Goal: Task Accomplishment & Management: Manage account settings

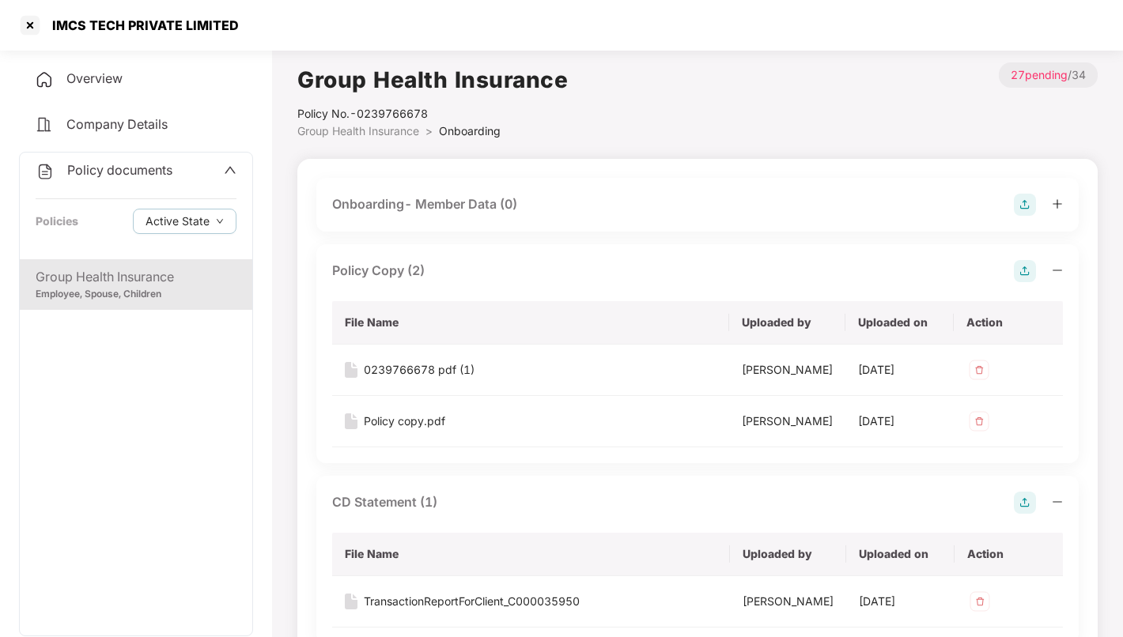
scroll to position [187, 0]
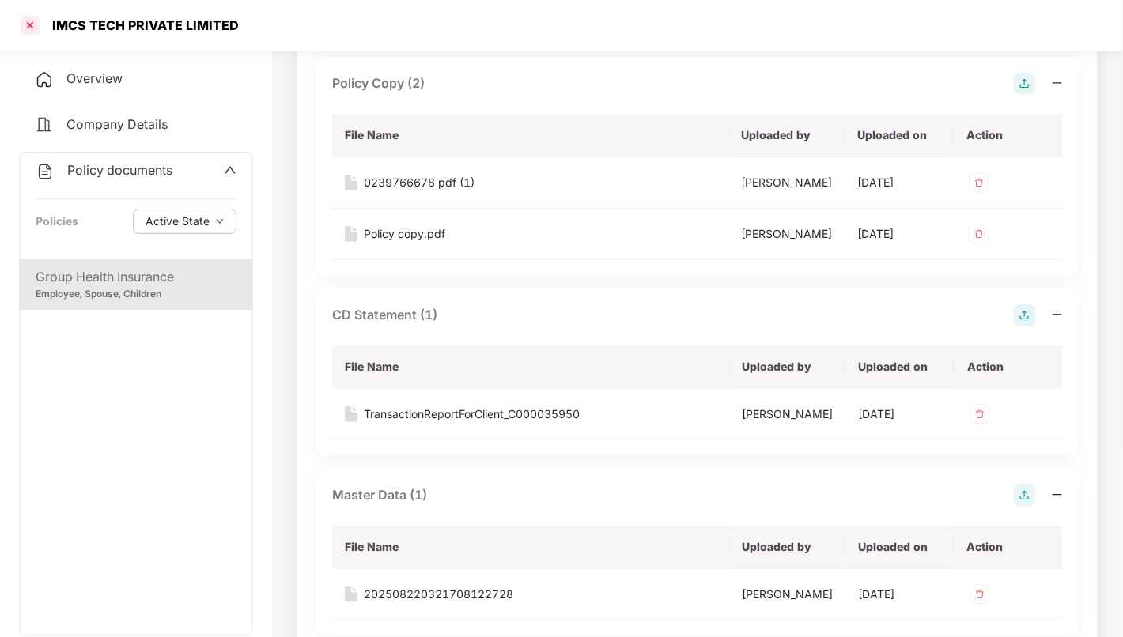
click at [22, 26] on div at bounding box center [29, 25] width 25 height 25
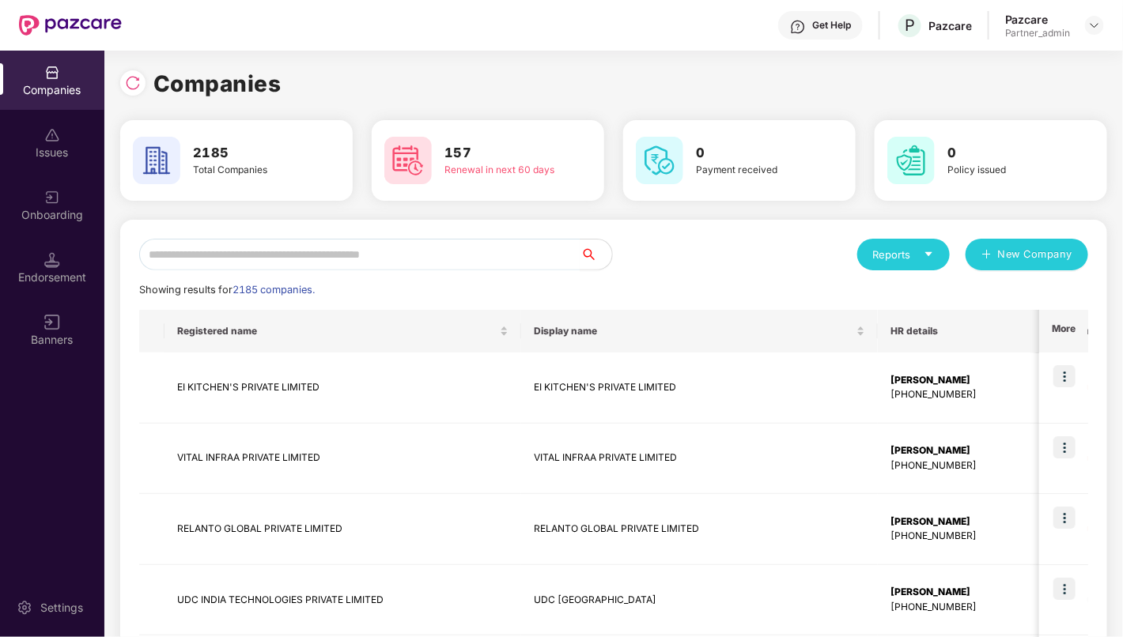
scroll to position [0, 0]
click at [390, 257] on input "text" at bounding box center [359, 255] width 441 height 32
type input "*"
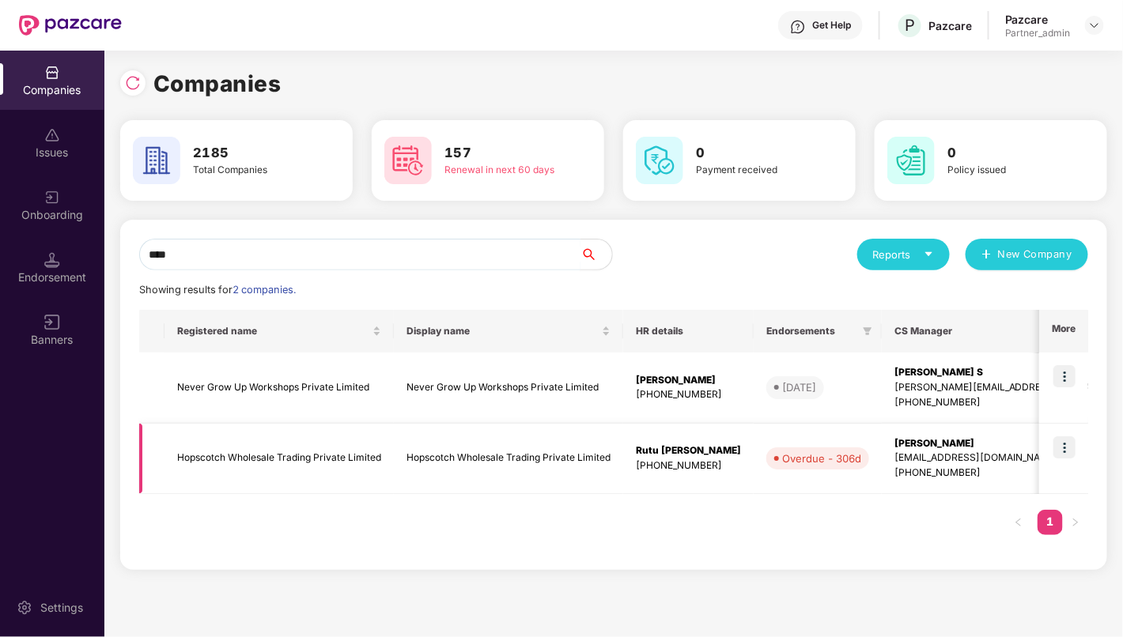
type input "****"
click at [1071, 447] on img at bounding box center [1065, 448] width 22 height 22
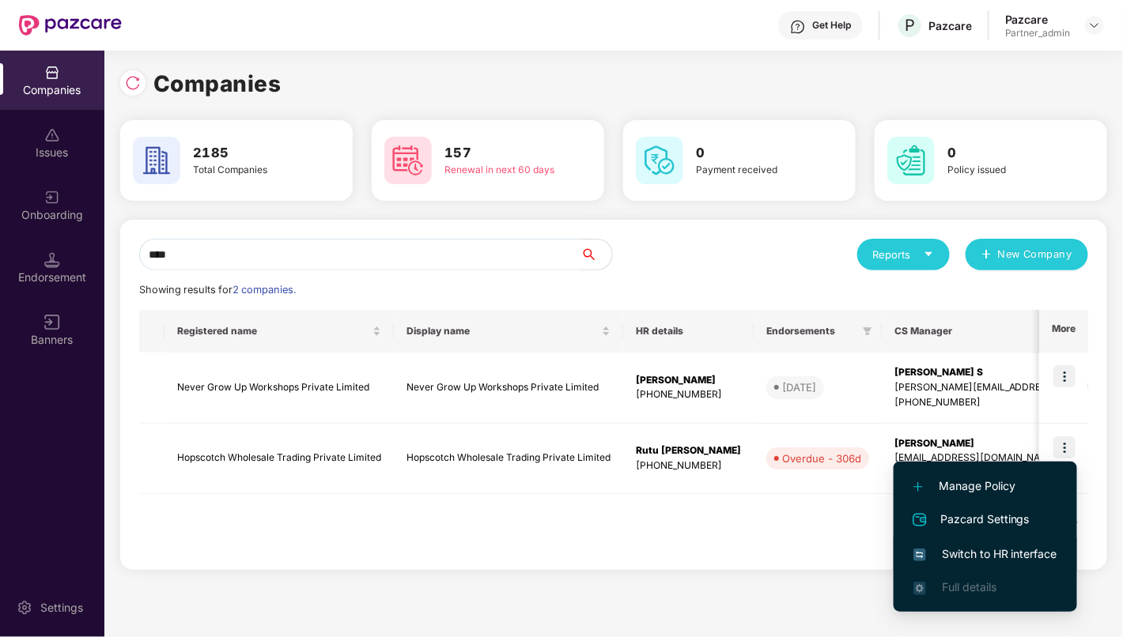
click at [981, 547] on span "Switch to HR interface" at bounding box center [986, 554] width 144 height 17
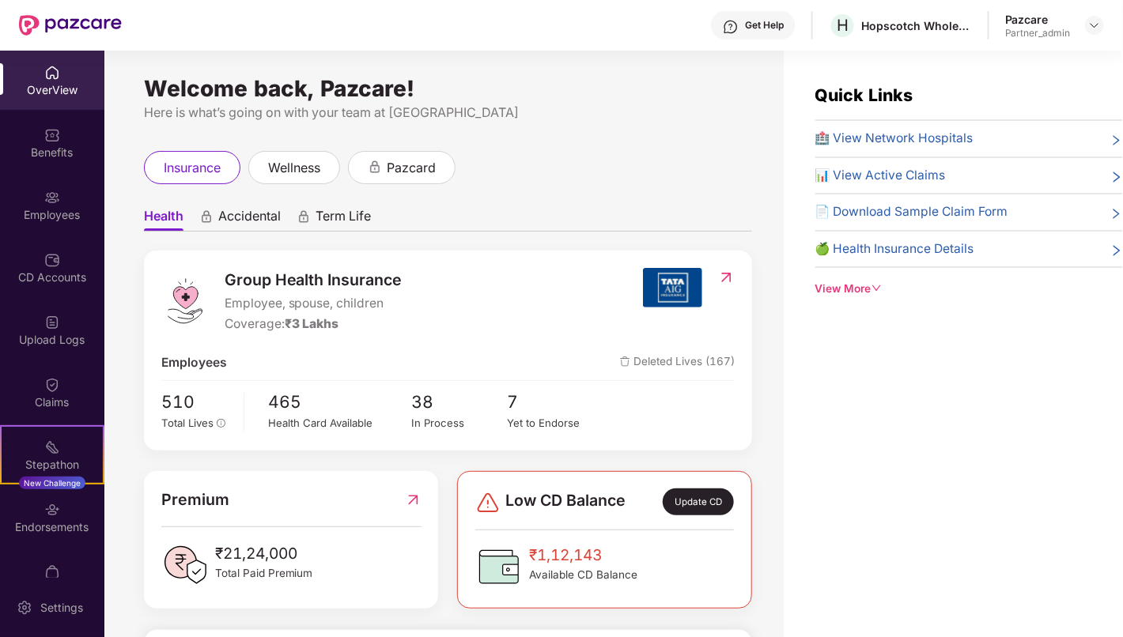
click at [50, 515] on img at bounding box center [52, 510] width 16 height 16
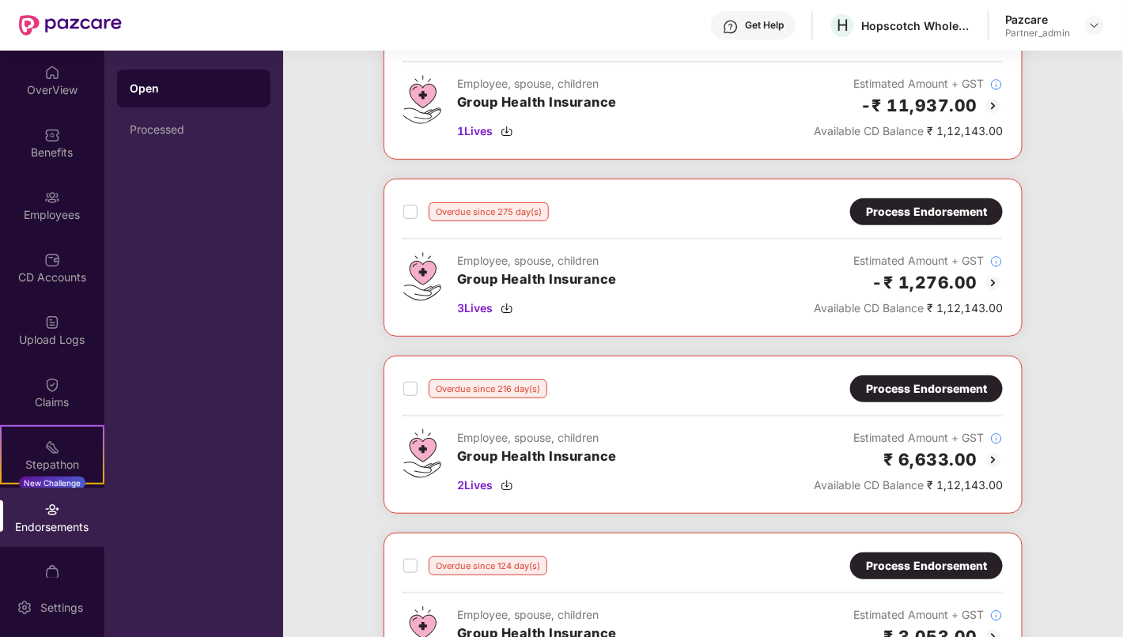
scroll to position [137, 0]
click at [931, 214] on div "Process Endorsement" at bounding box center [926, 210] width 121 height 17
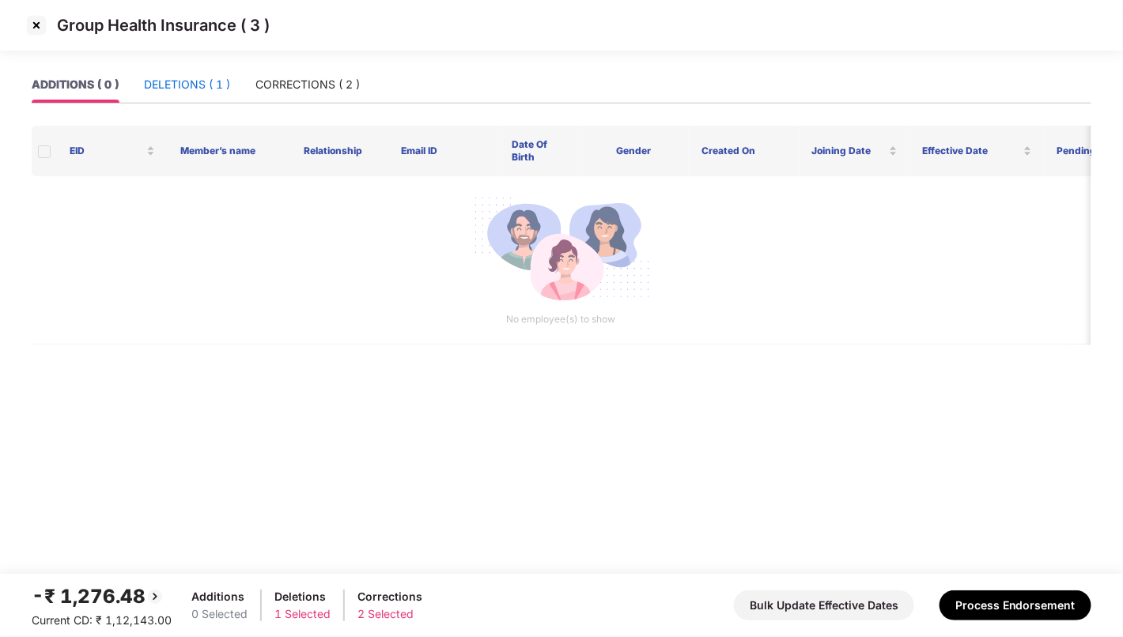
click at [196, 92] on div "DELETIONS ( 1 )" at bounding box center [187, 84] width 86 height 17
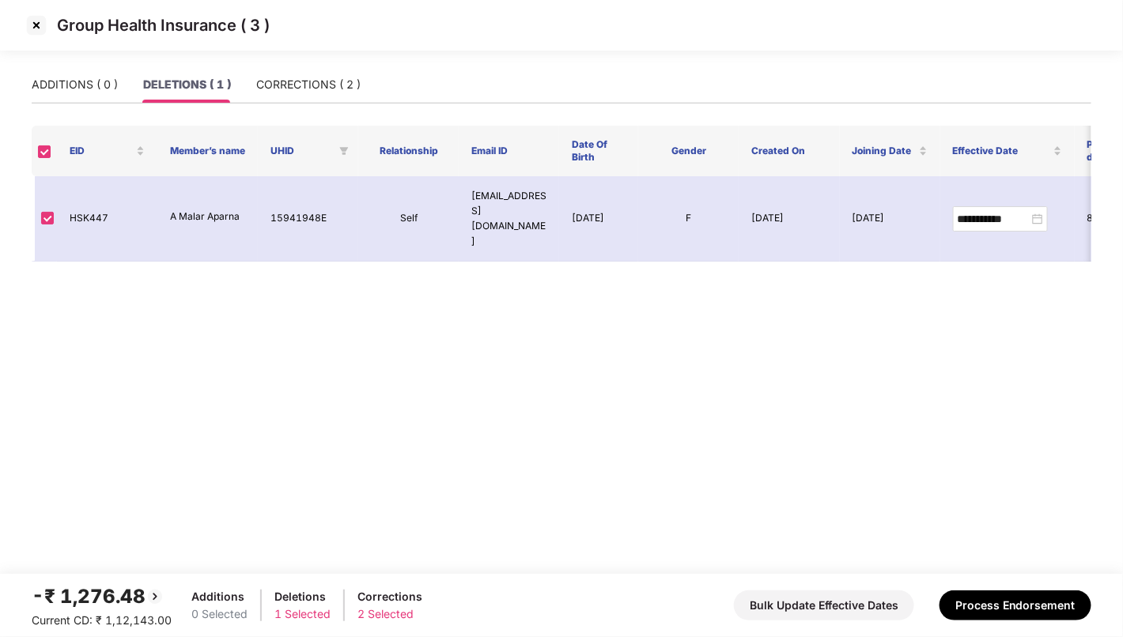
click at [38, 28] on img at bounding box center [36, 25] width 25 height 25
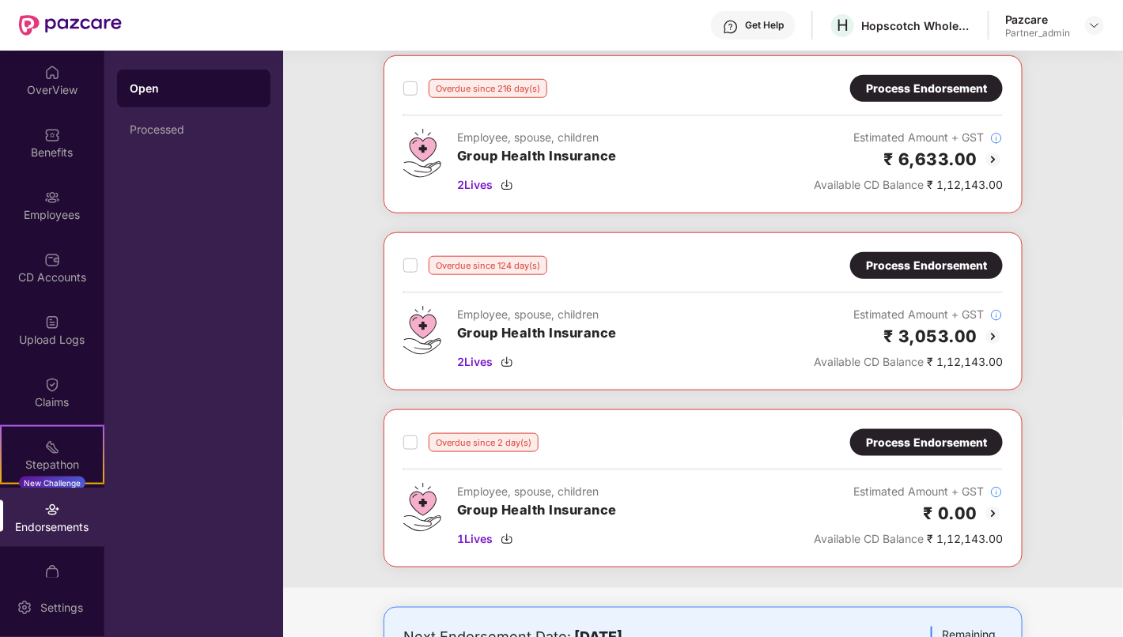
scroll to position [535, 0]
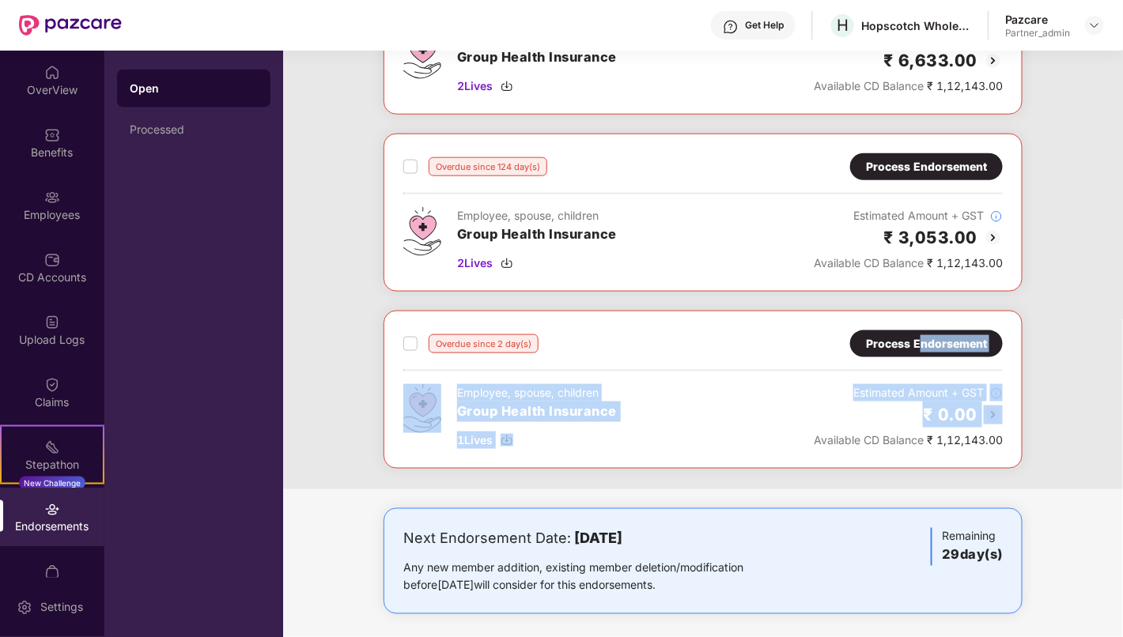
drag, startPoint x: 742, startPoint y: 460, endPoint x: 917, endPoint y: 337, distance: 214.6
click at [917, 337] on div "Overdue since 2 day(s) Process Endorsement Employee, spouse, children Group Hea…" at bounding box center [703, 390] width 639 height 158
click at [917, 337] on div "Process Endorsement" at bounding box center [926, 343] width 121 height 17
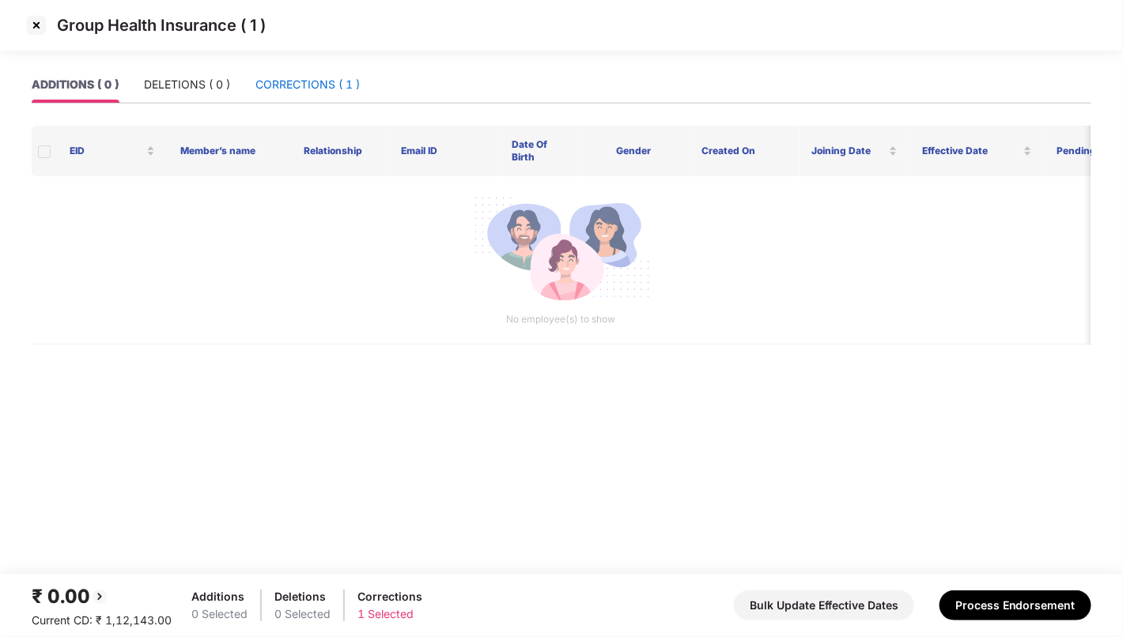
click at [299, 76] on div "CORRECTIONS ( 1 )" at bounding box center [307, 84] width 104 height 17
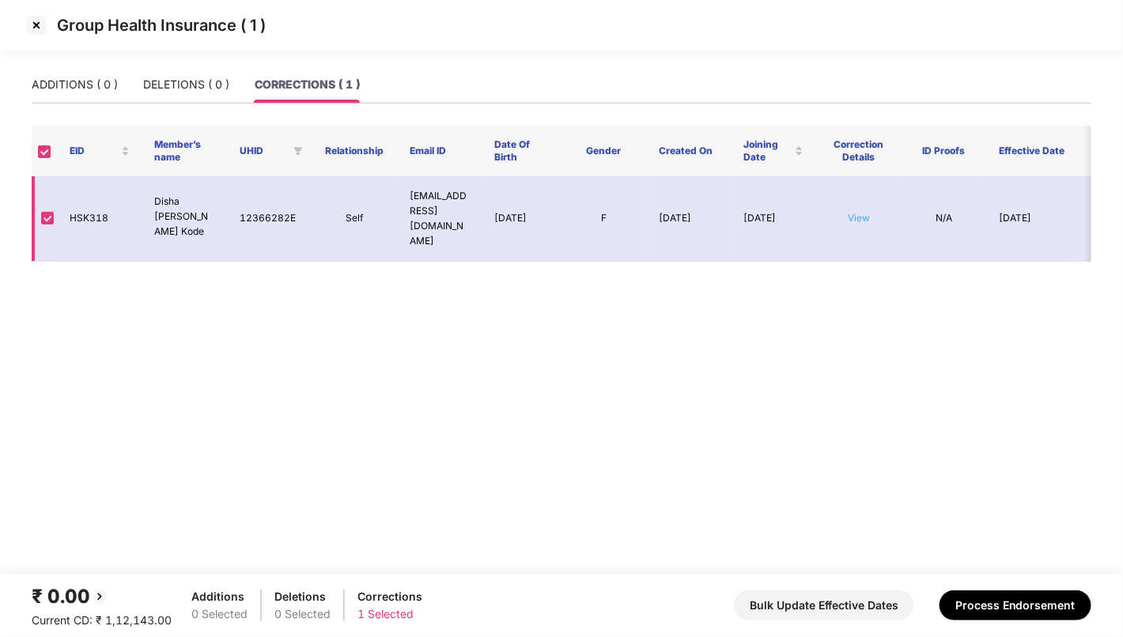
click at [857, 212] on link "View" at bounding box center [859, 218] width 22 height 12
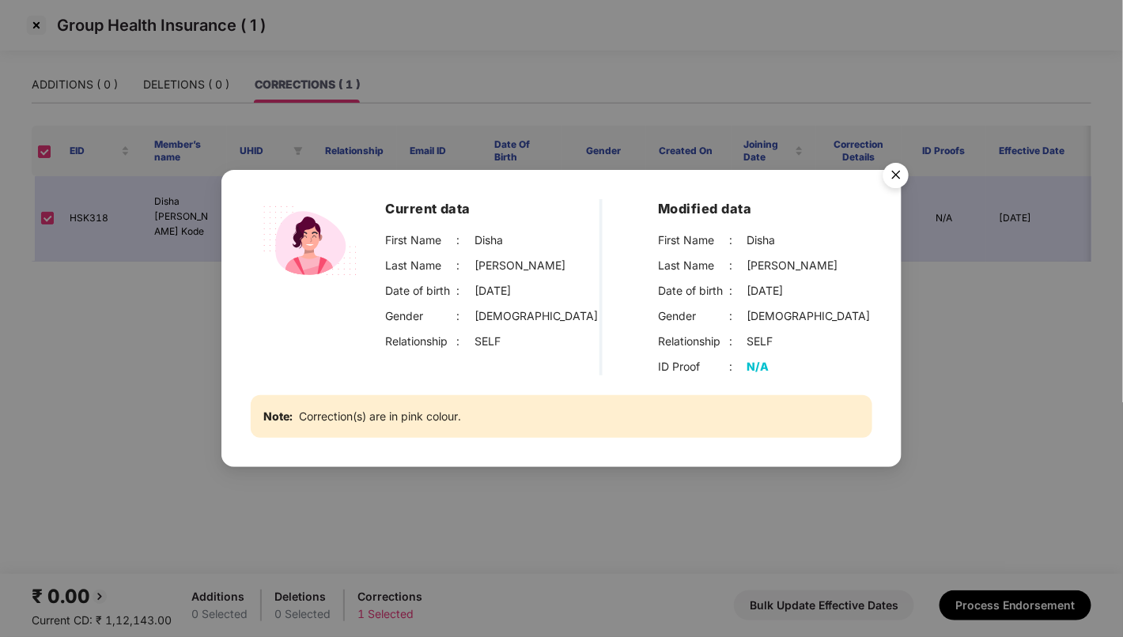
click at [895, 176] on img "Close" at bounding box center [896, 178] width 44 height 44
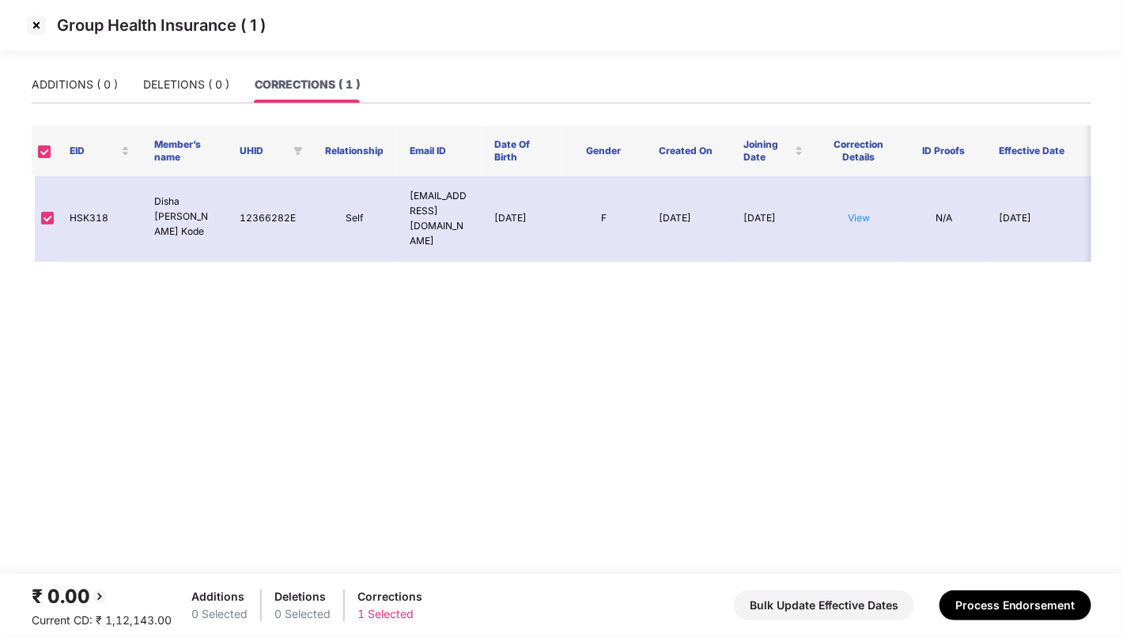
click at [36, 30] on img at bounding box center [36, 25] width 25 height 25
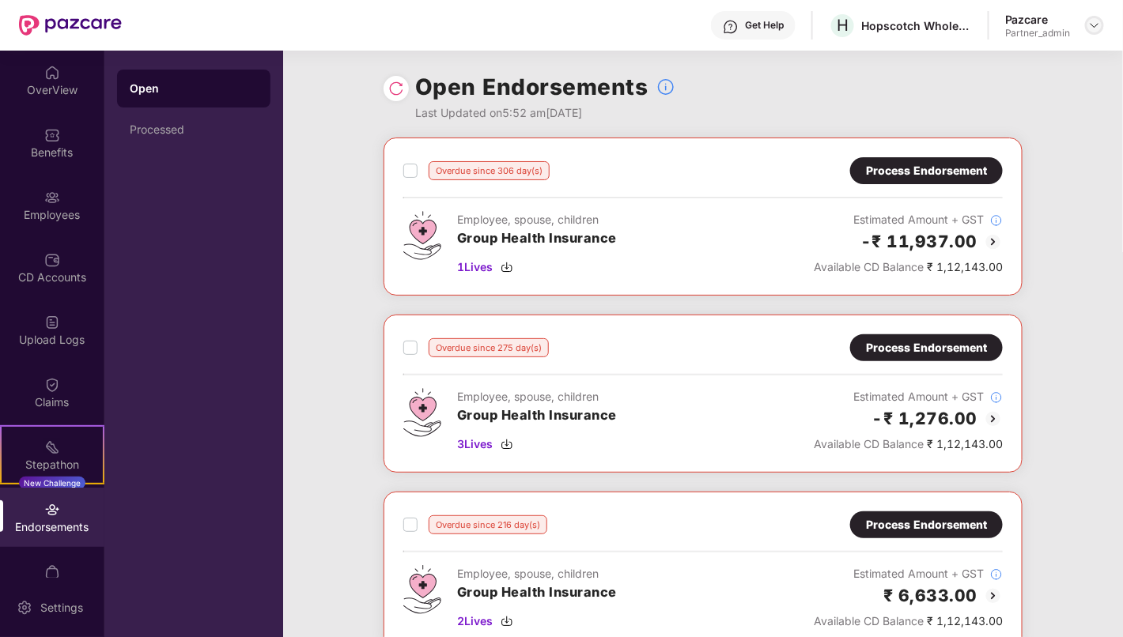
click at [1098, 29] on img at bounding box center [1094, 25] width 13 height 13
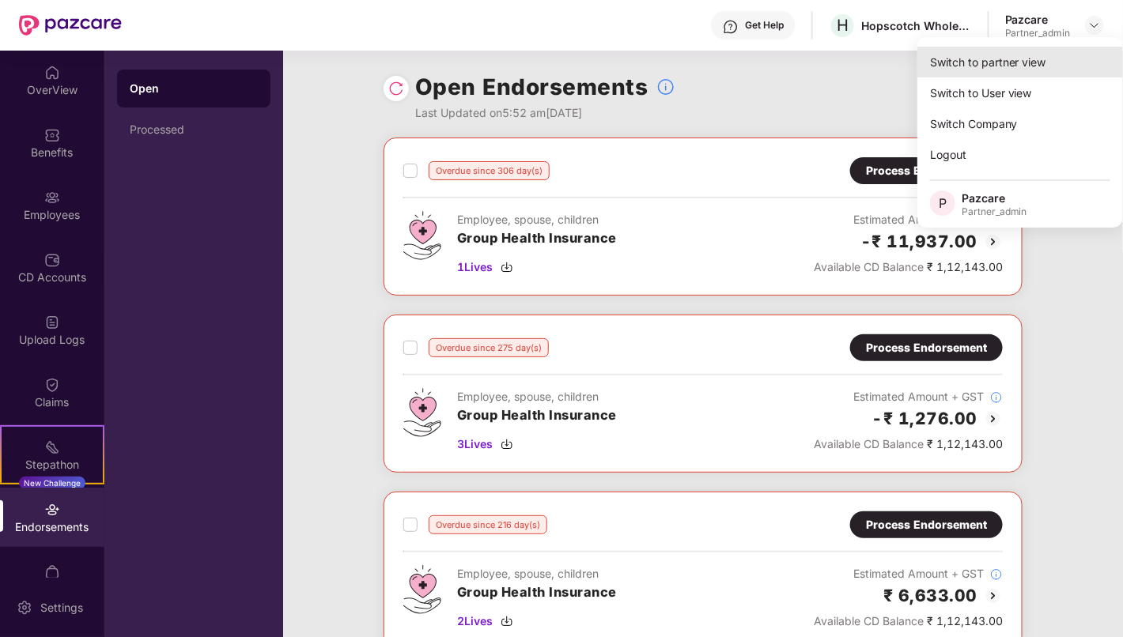
click at [1034, 53] on div "Switch to partner view" at bounding box center [1020, 62] width 206 height 31
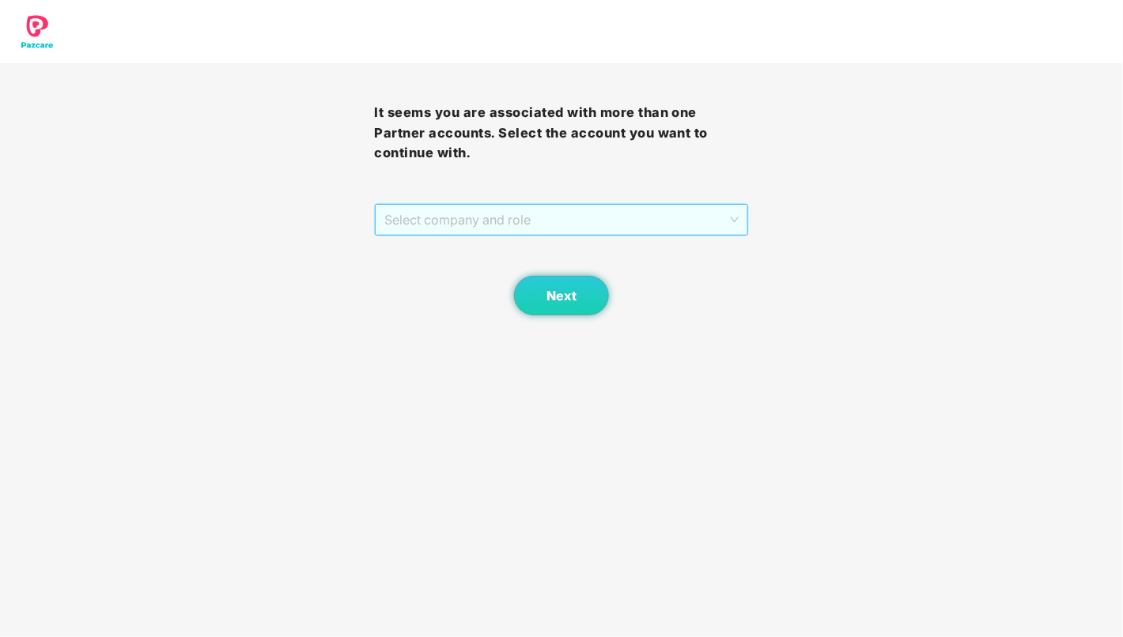
click at [637, 216] on span "Select company and role" at bounding box center [561, 220] width 354 height 30
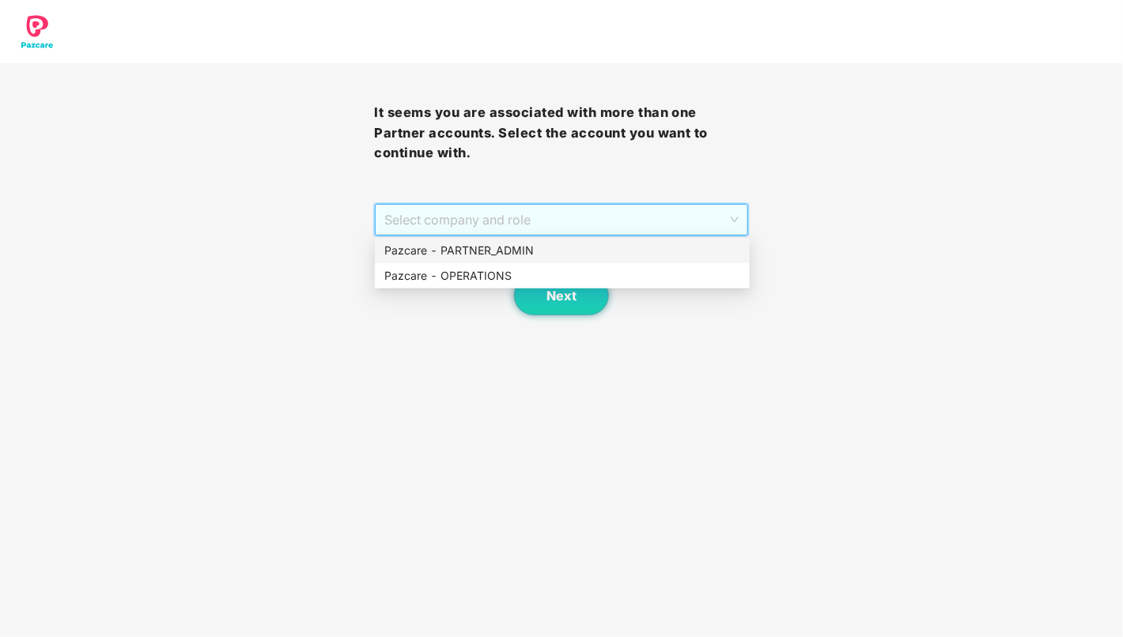
click at [579, 256] on div "Pazcare - PARTNER_ADMIN" at bounding box center [562, 250] width 356 height 17
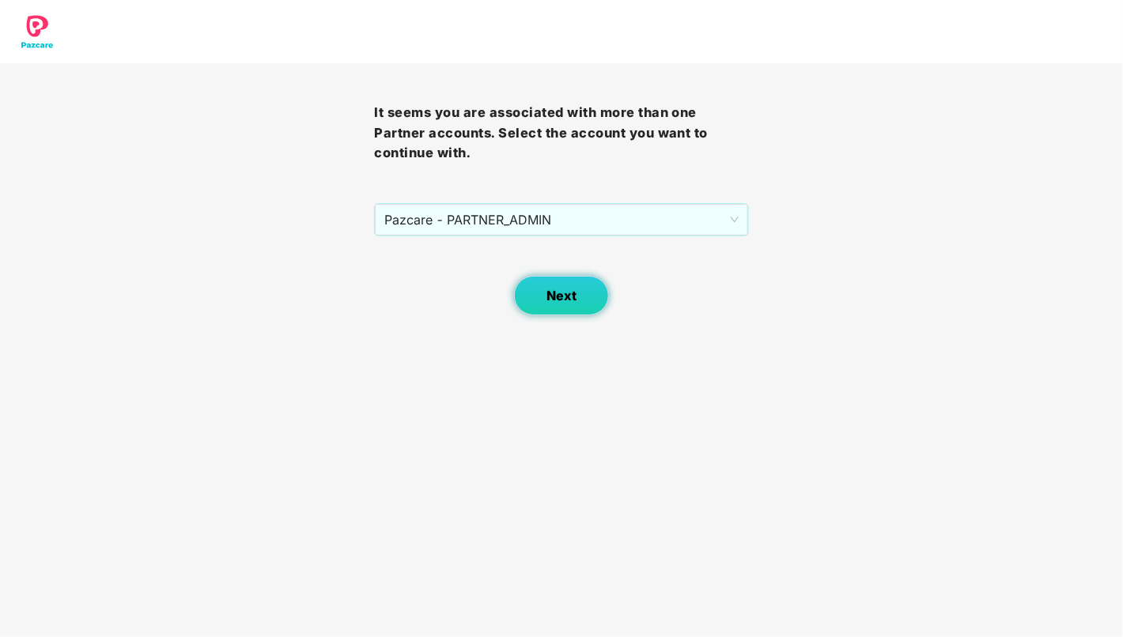
click at [570, 291] on span "Next" at bounding box center [562, 296] width 30 height 15
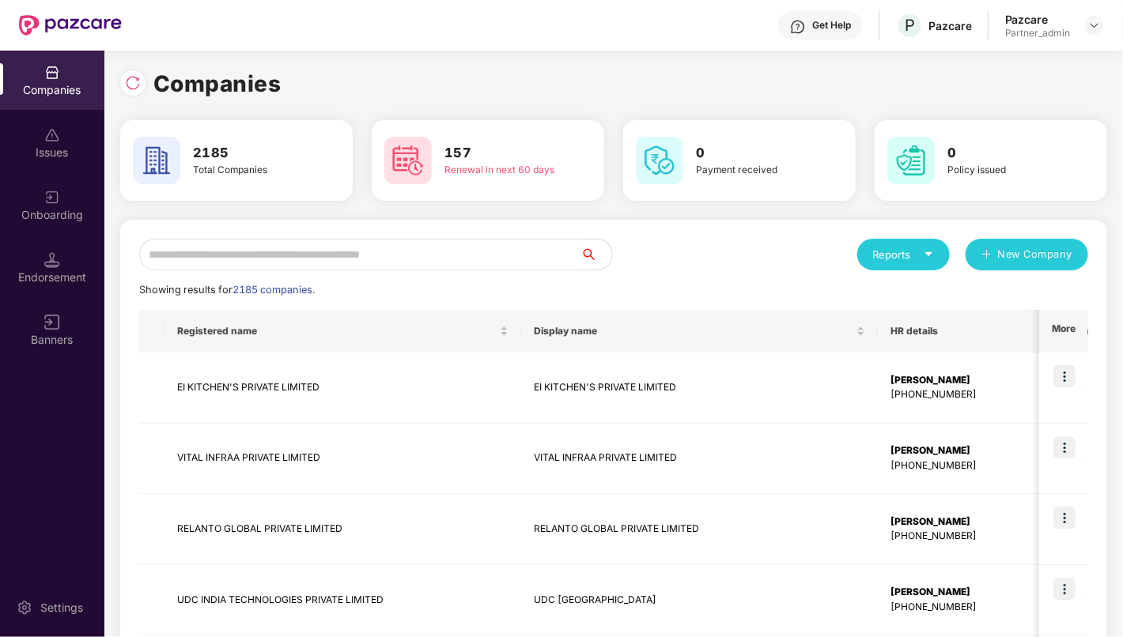
click at [443, 247] on input "text" at bounding box center [359, 255] width 441 height 32
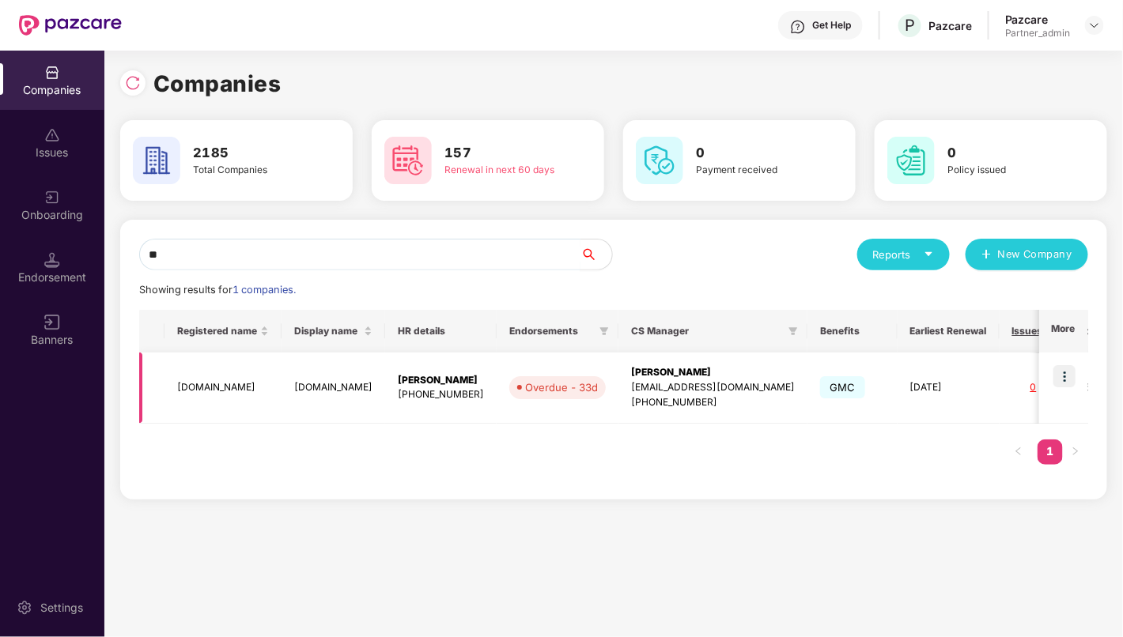
type input "**"
click at [1072, 382] on img at bounding box center [1065, 376] width 22 height 22
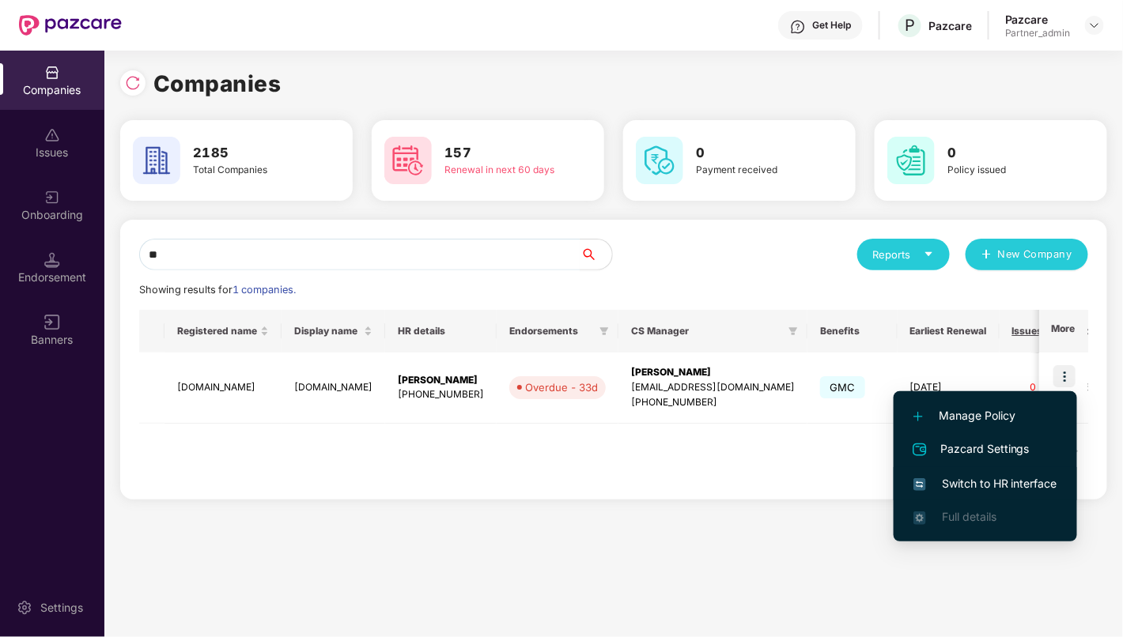
click at [1016, 489] on span "Switch to HR interface" at bounding box center [986, 483] width 144 height 17
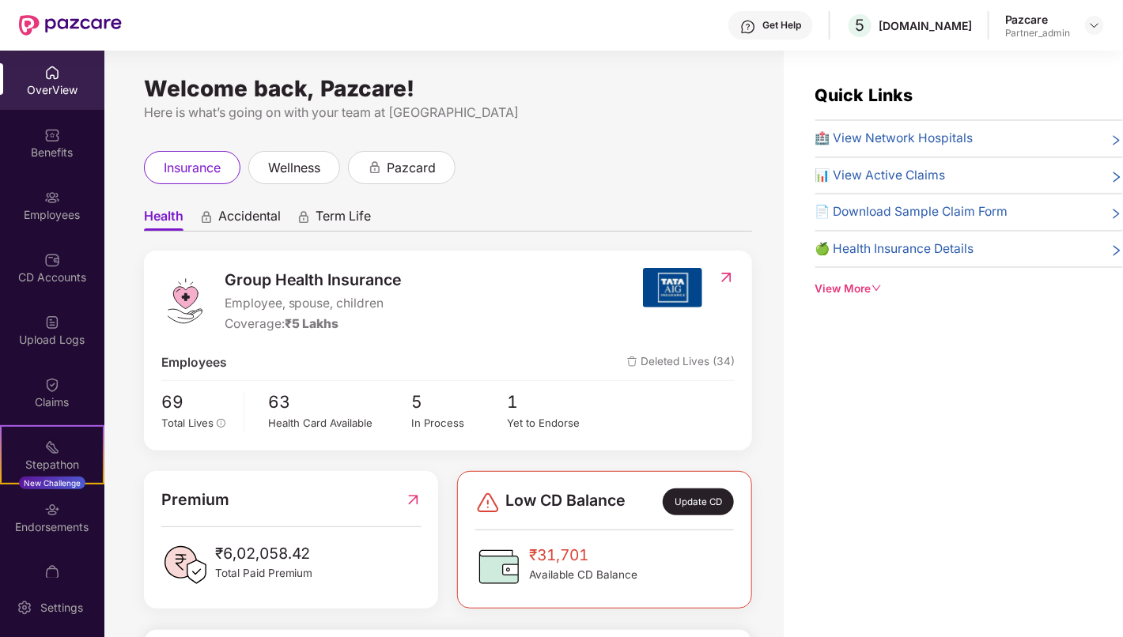
click at [40, 524] on div "Endorsements" at bounding box center [52, 528] width 104 height 16
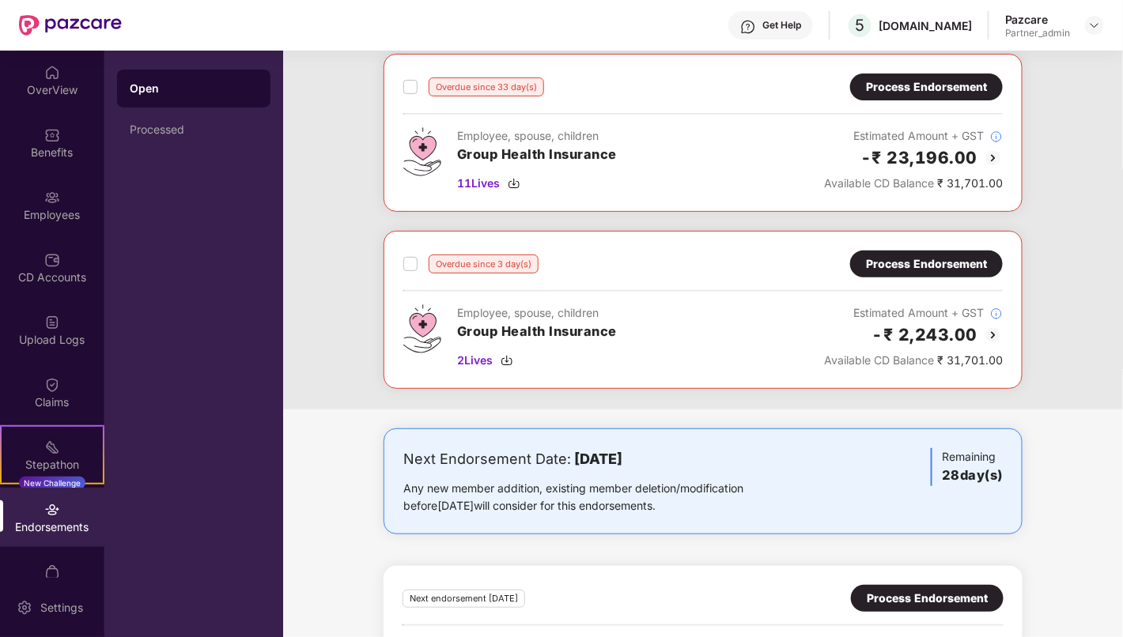
scroll to position [55, 0]
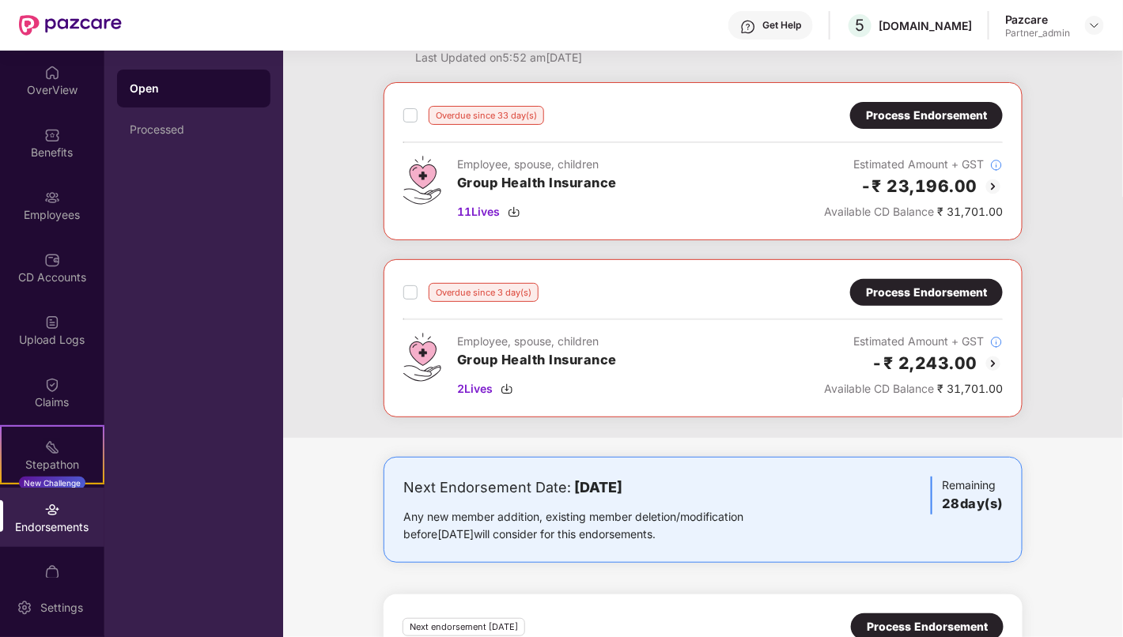
click at [910, 112] on div "Process Endorsement" at bounding box center [926, 115] width 121 height 17
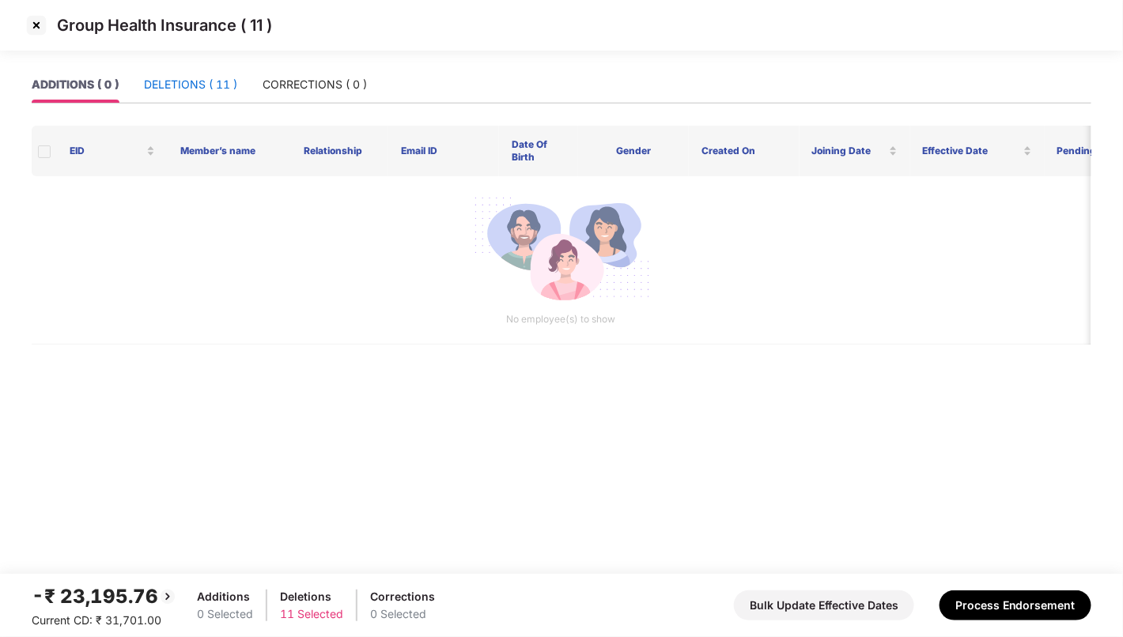
click at [186, 89] on div "DELETIONS ( 11 )" at bounding box center [190, 84] width 93 height 17
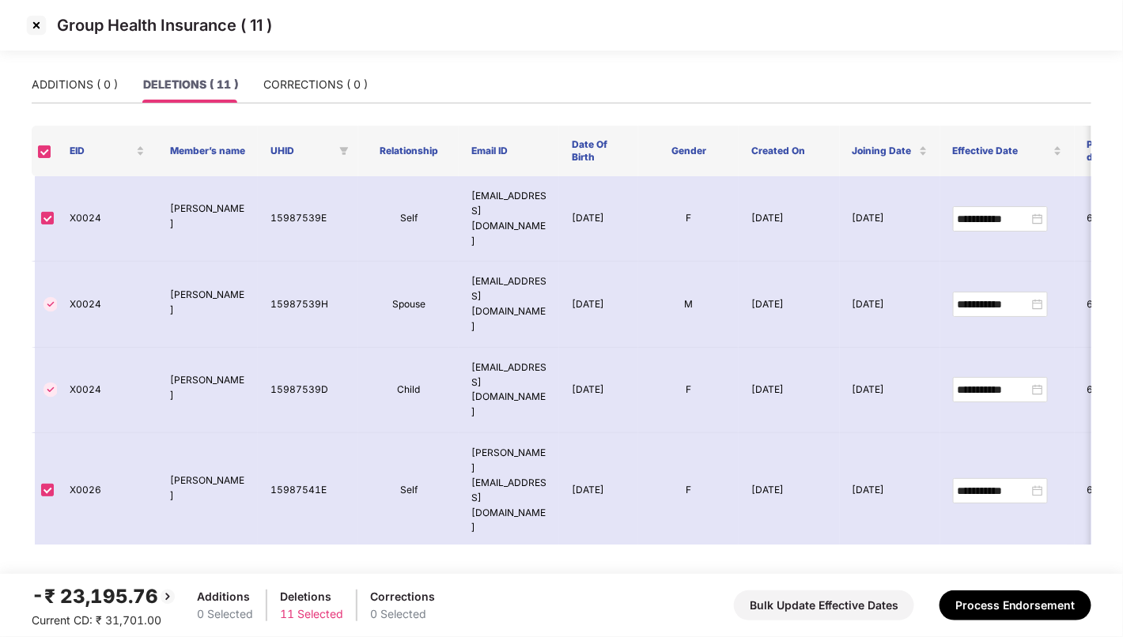
click at [38, 28] on img at bounding box center [36, 25] width 25 height 25
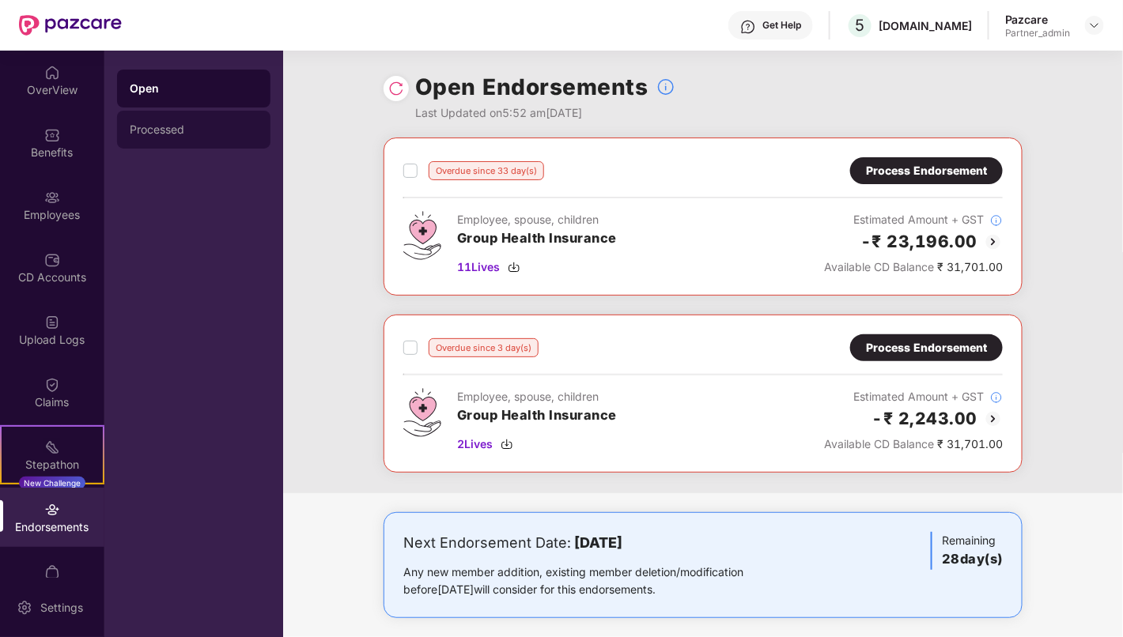
click at [171, 136] on div "Processed" at bounding box center [193, 130] width 153 height 38
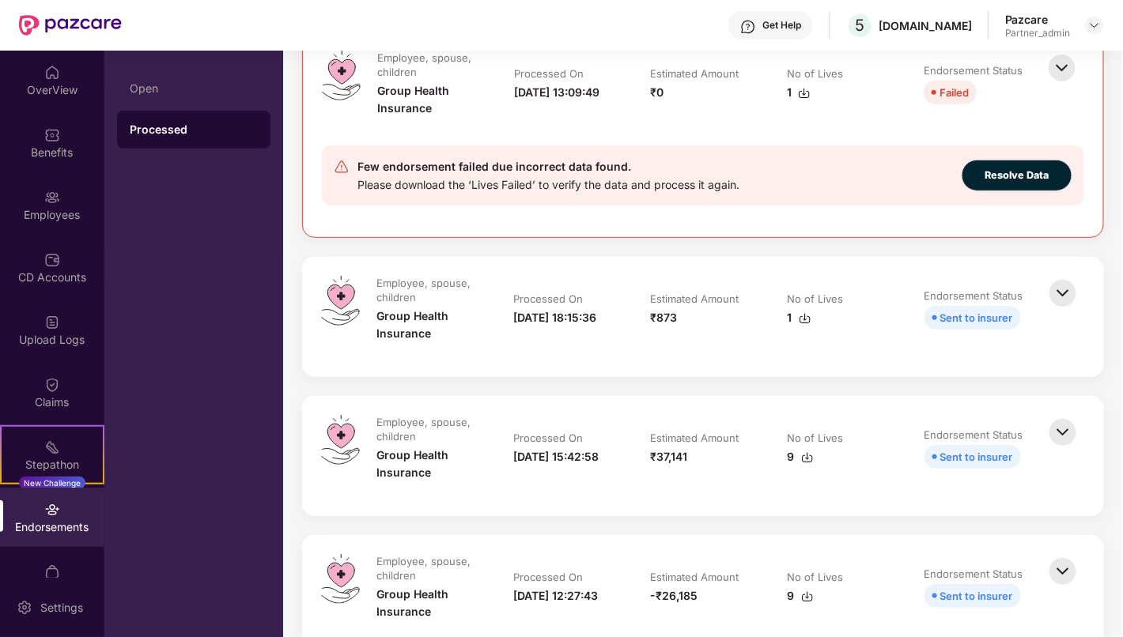
scroll to position [143, 0]
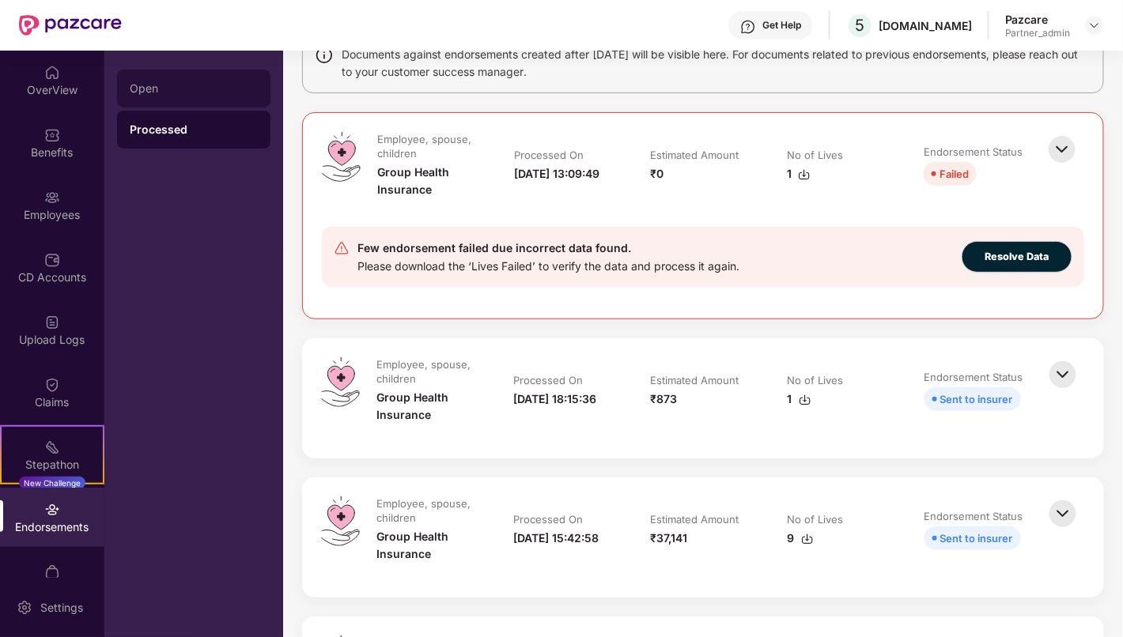
click at [183, 98] on div "Open" at bounding box center [193, 89] width 153 height 38
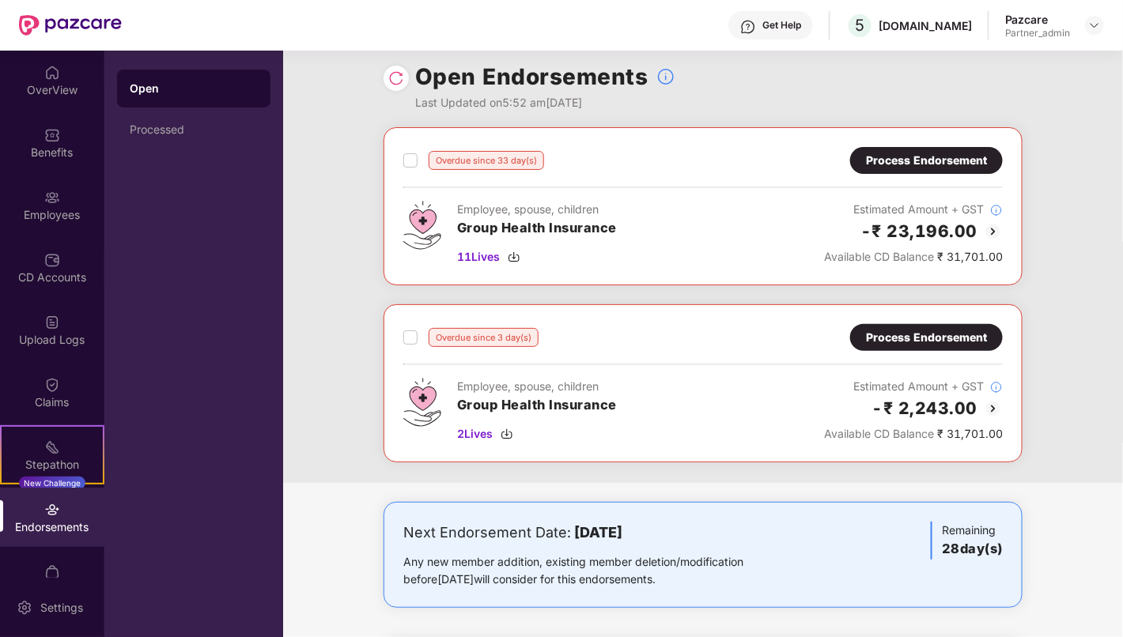
scroll to position [9, 0]
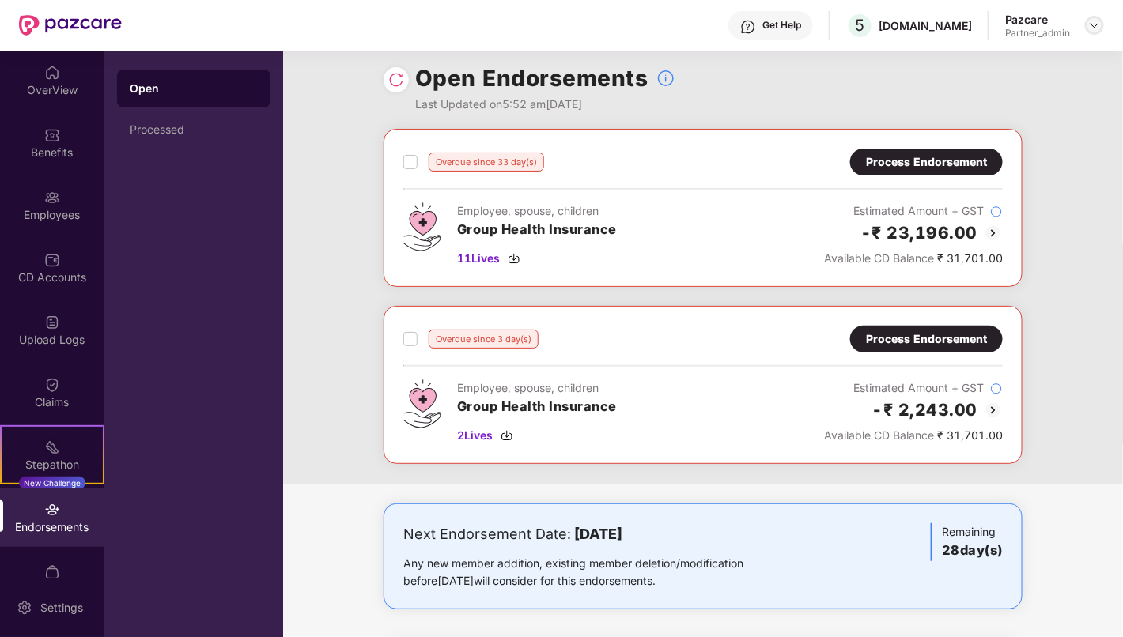
click at [1095, 30] on img at bounding box center [1094, 25] width 13 height 13
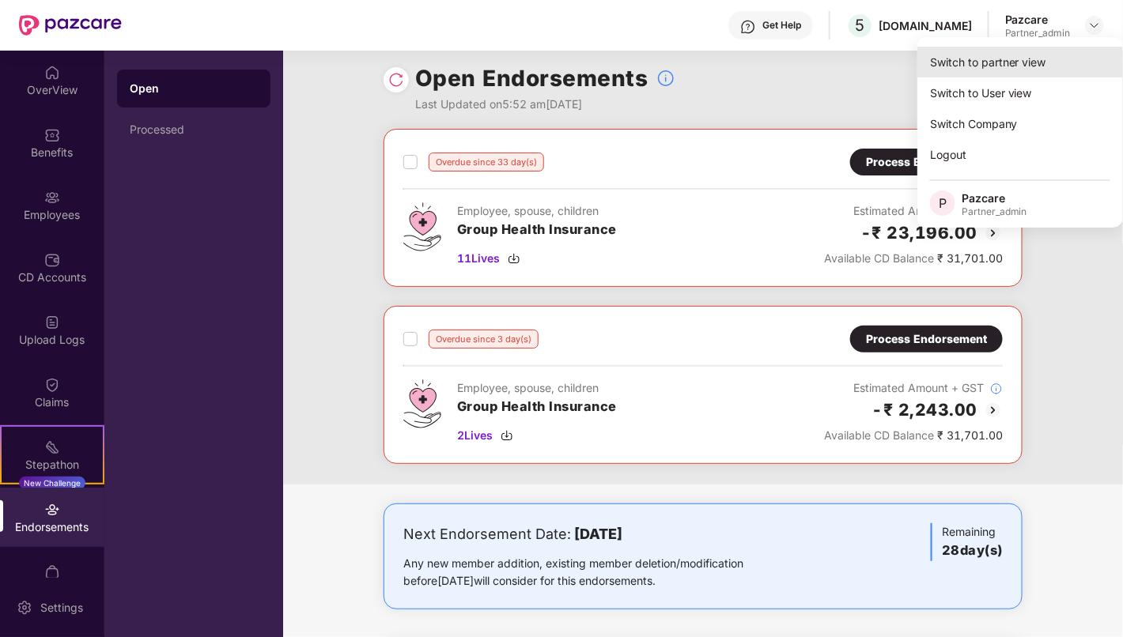
click at [1030, 73] on div "Switch to partner view" at bounding box center [1020, 62] width 206 height 31
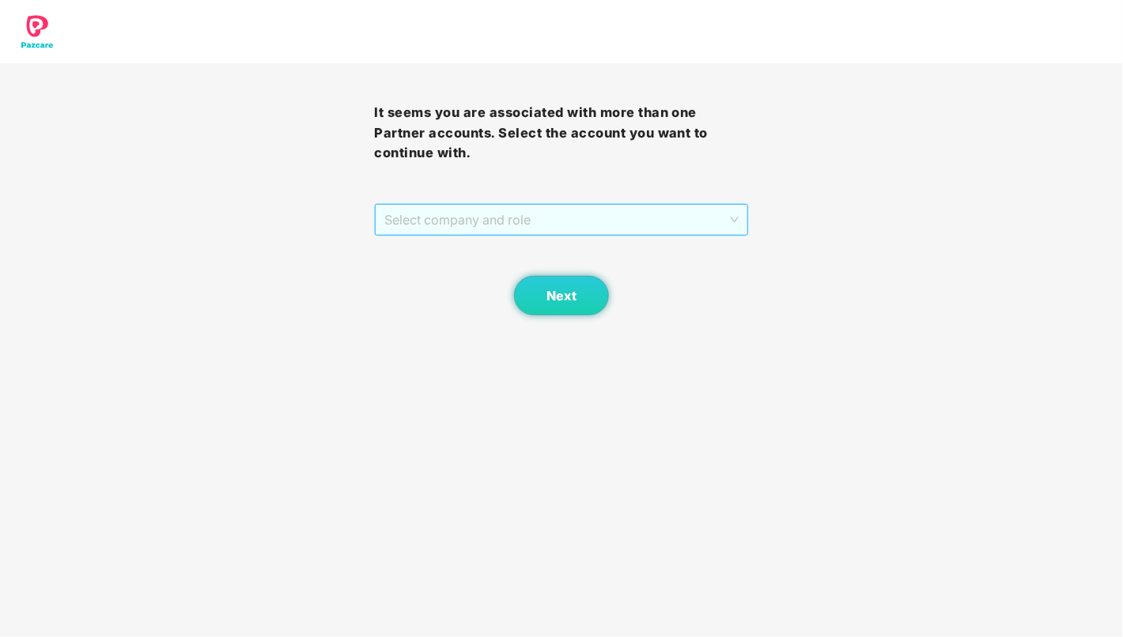
click at [508, 215] on span "Select company and role" at bounding box center [561, 220] width 354 height 30
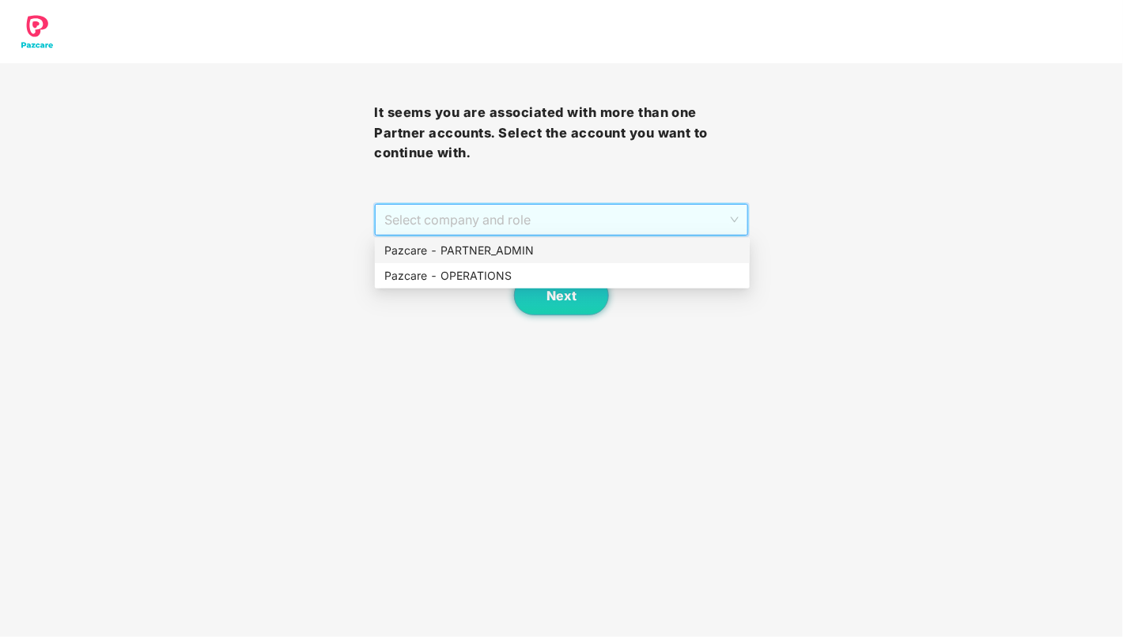
click at [508, 248] on div "Pazcare - PARTNER_ADMIN" at bounding box center [562, 250] width 356 height 17
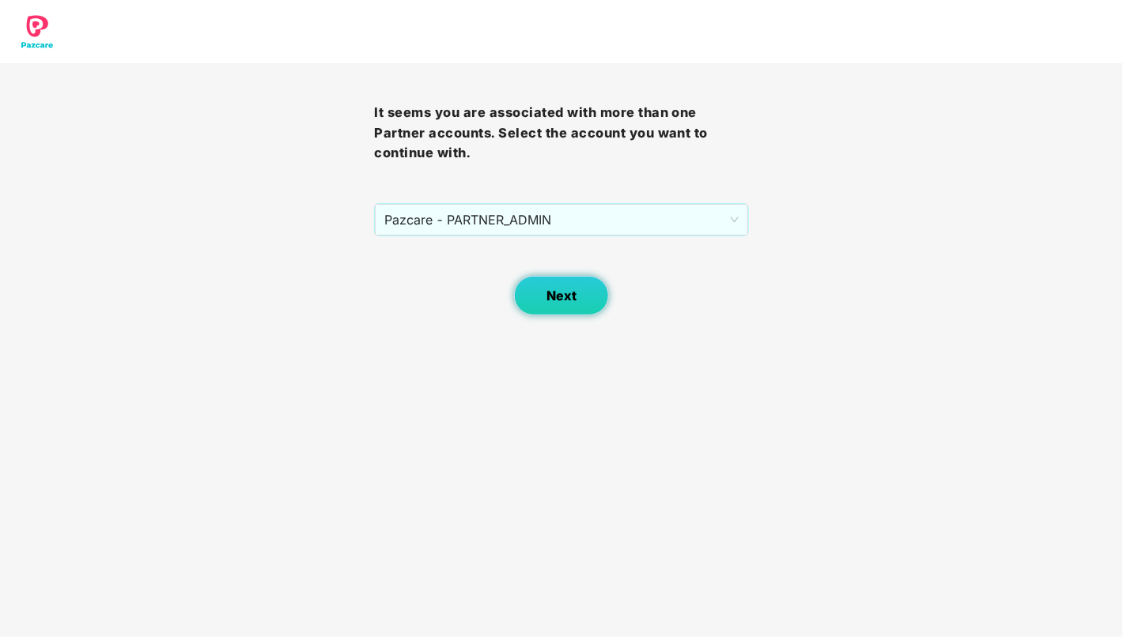
click at [553, 295] on span "Next" at bounding box center [562, 296] width 30 height 15
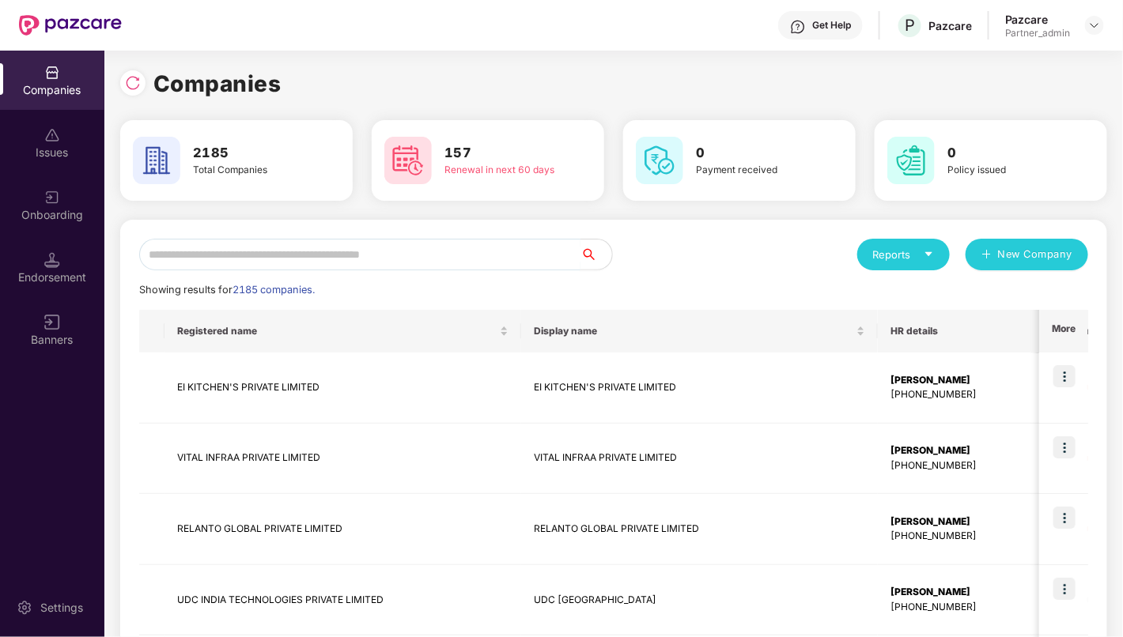
click at [360, 254] on input "text" at bounding box center [359, 255] width 441 height 32
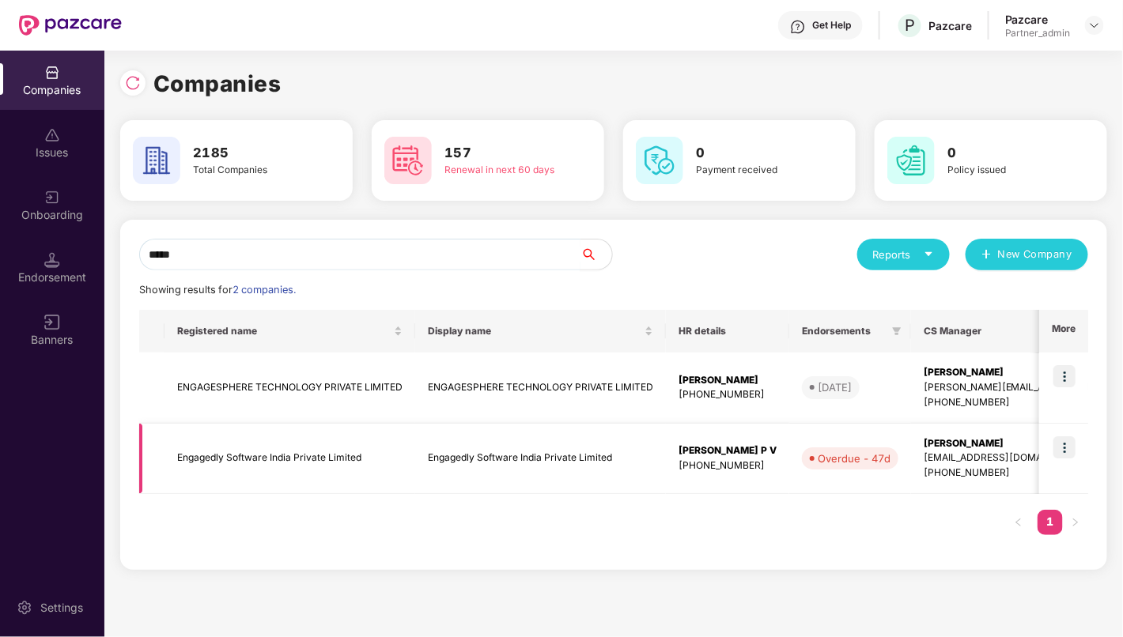
type input "*****"
click at [1065, 448] on img at bounding box center [1065, 448] width 22 height 22
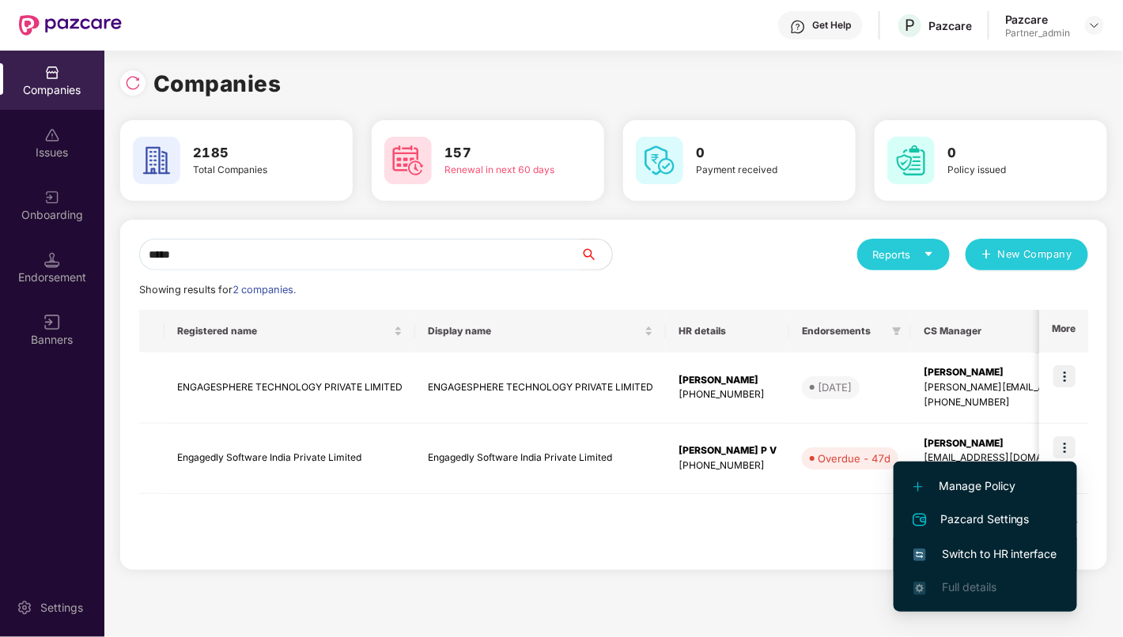
click at [1004, 550] on span "Switch to HR interface" at bounding box center [986, 554] width 144 height 17
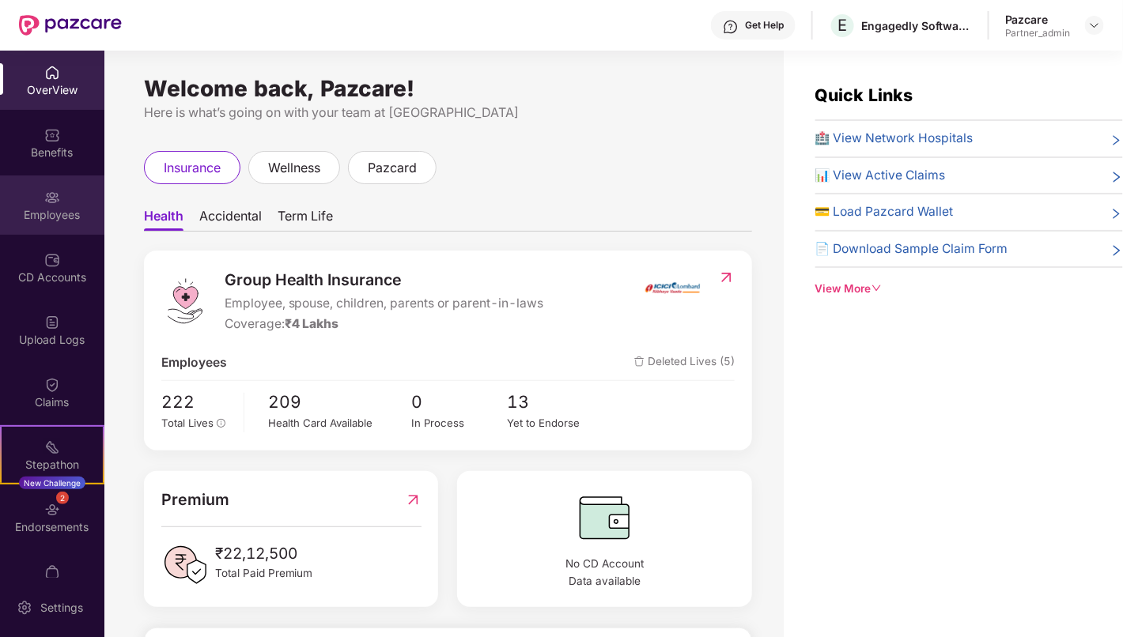
click at [47, 226] on div "Employees" at bounding box center [52, 205] width 104 height 59
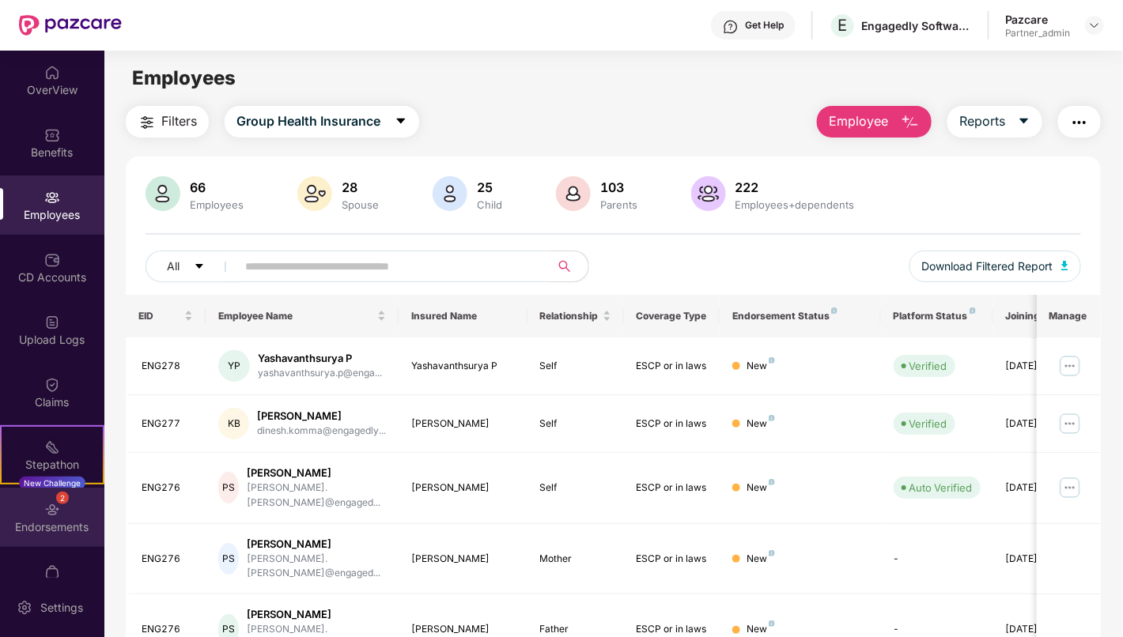
click at [63, 523] on div "Endorsements" at bounding box center [52, 528] width 104 height 16
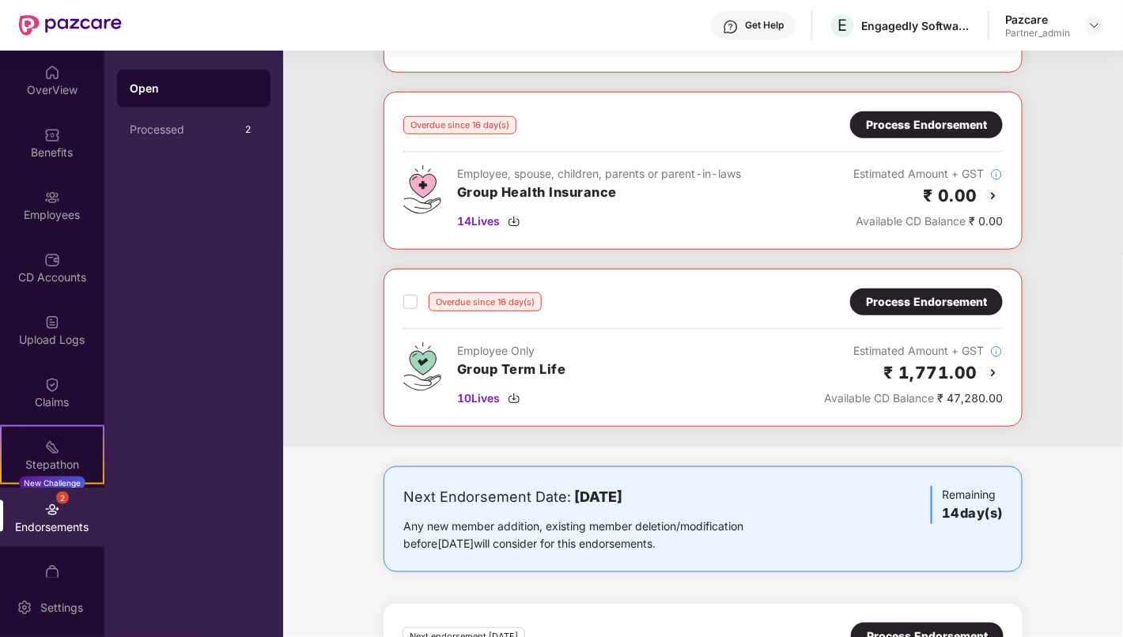
scroll to position [401, 0]
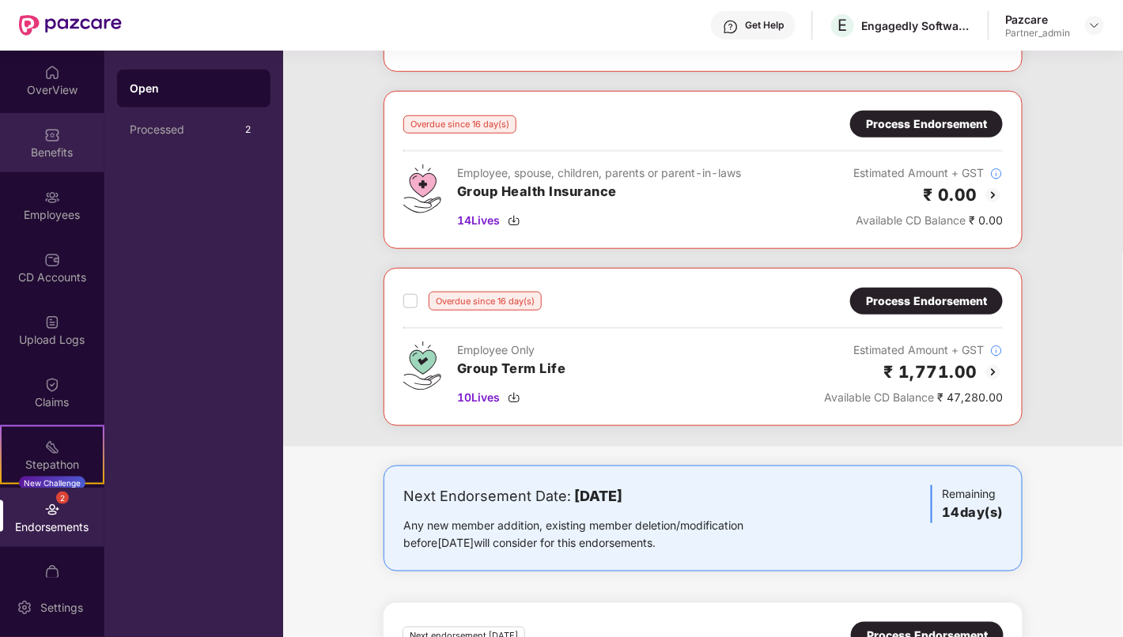
click at [30, 142] on div "Benefits" at bounding box center [52, 142] width 104 height 59
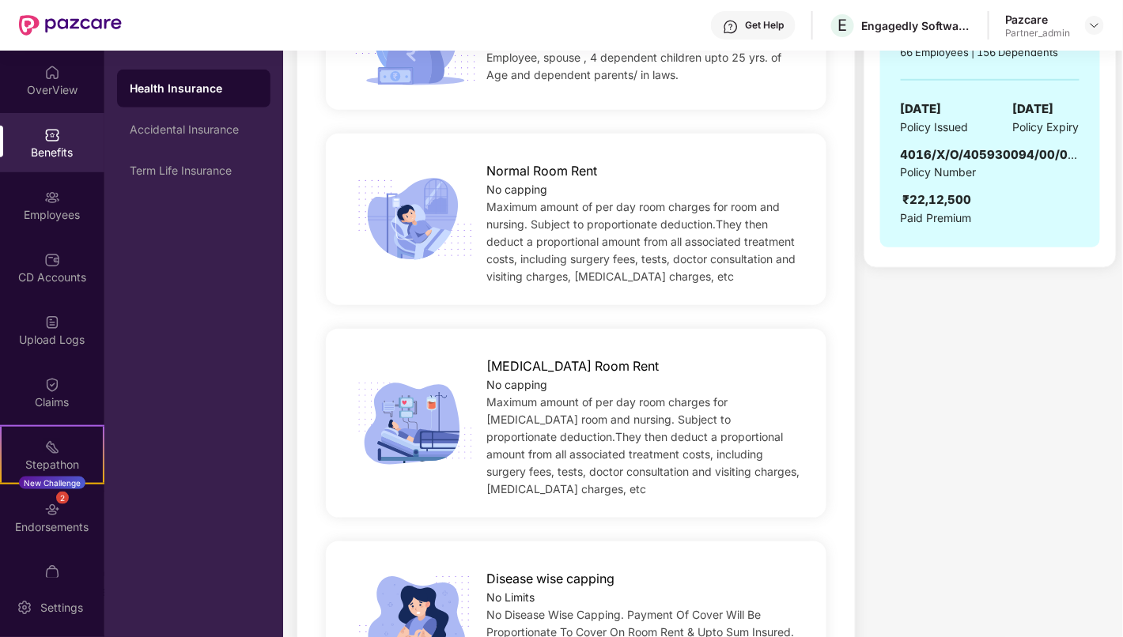
scroll to position [0, 0]
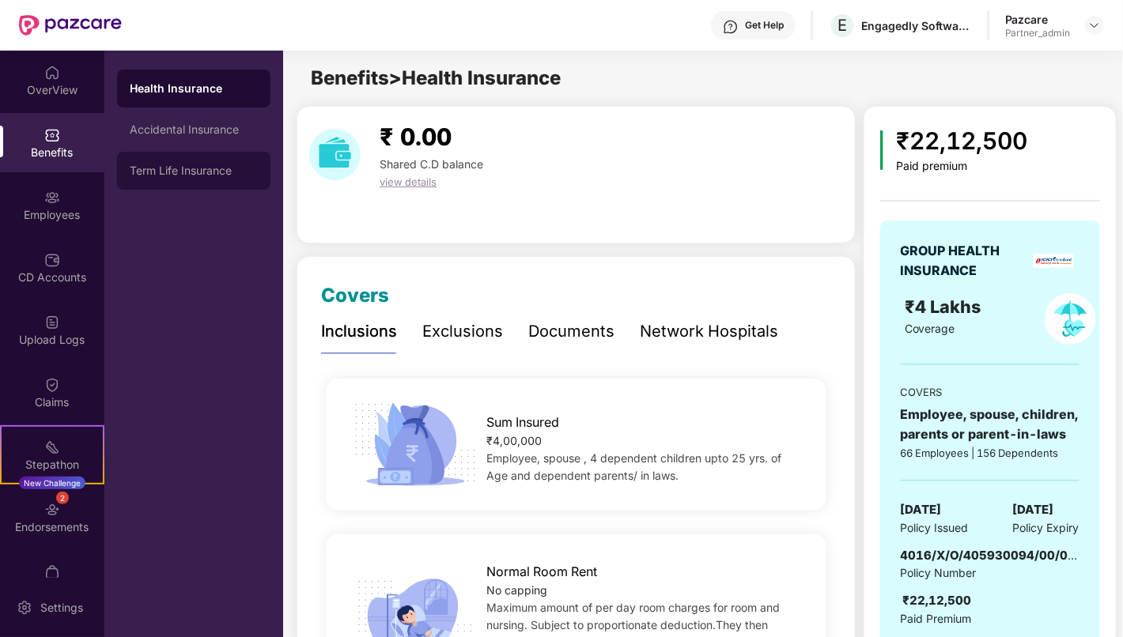
click at [152, 168] on div "Term Life Insurance" at bounding box center [194, 171] width 128 height 13
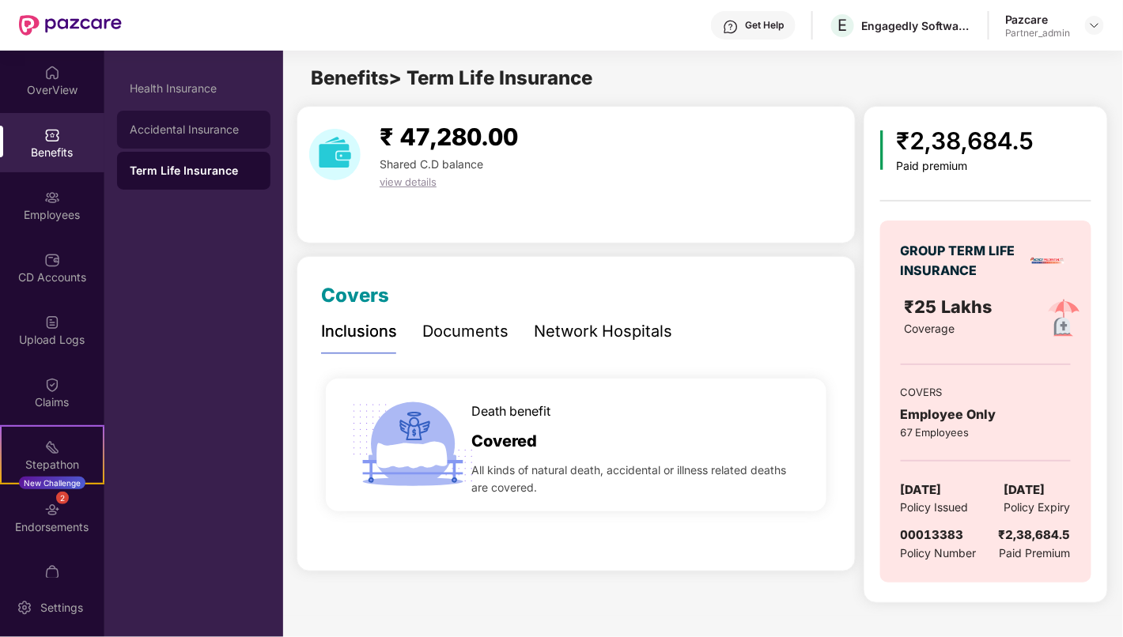
click at [188, 131] on div "Accidental Insurance" at bounding box center [194, 129] width 128 height 13
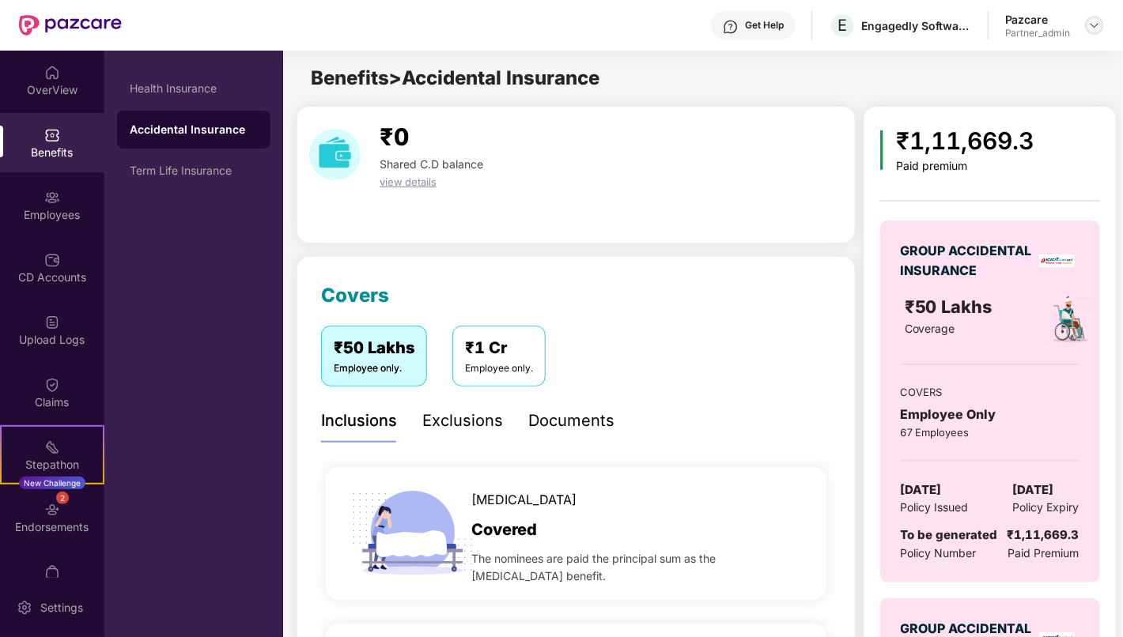
click at [1089, 25] on img at bounding box center [1094, 25] width 13 height 13
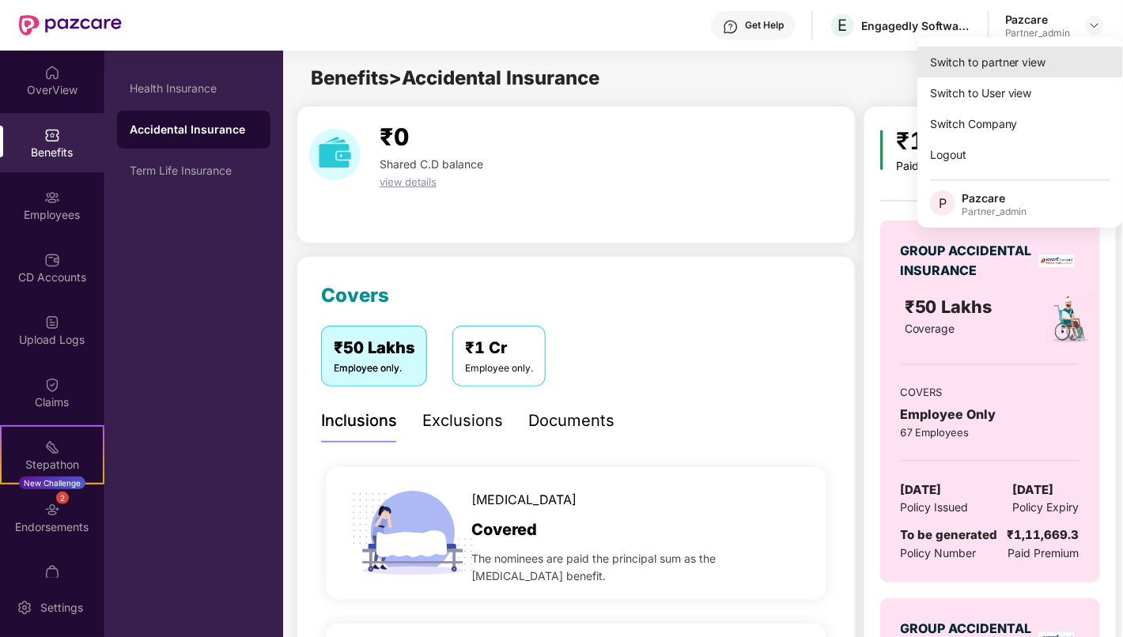
click at [1016, 61] on div "Switch to partner view" at bounding box center [1020, 62] width 206 height 31
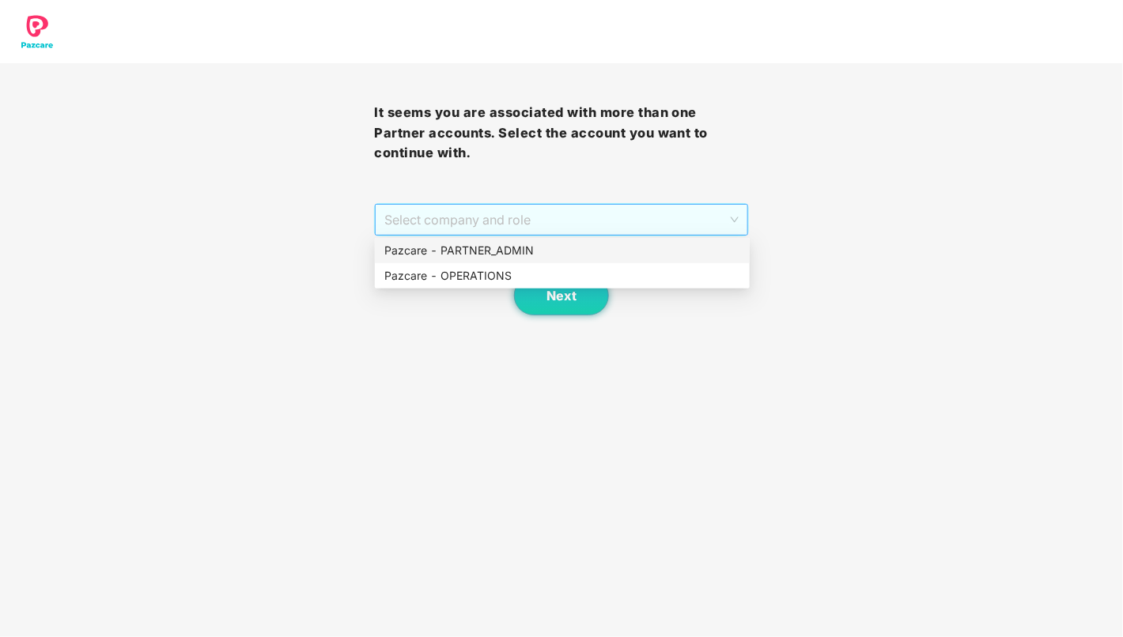
click at [571, 224] on span "Select company and role" at bounding box center [561, 220] width 354 height 30
click at [554, 252] on div "Pazcare - PARTNER_ADMIN" at bounding box center [562, 250] width 356 height 17
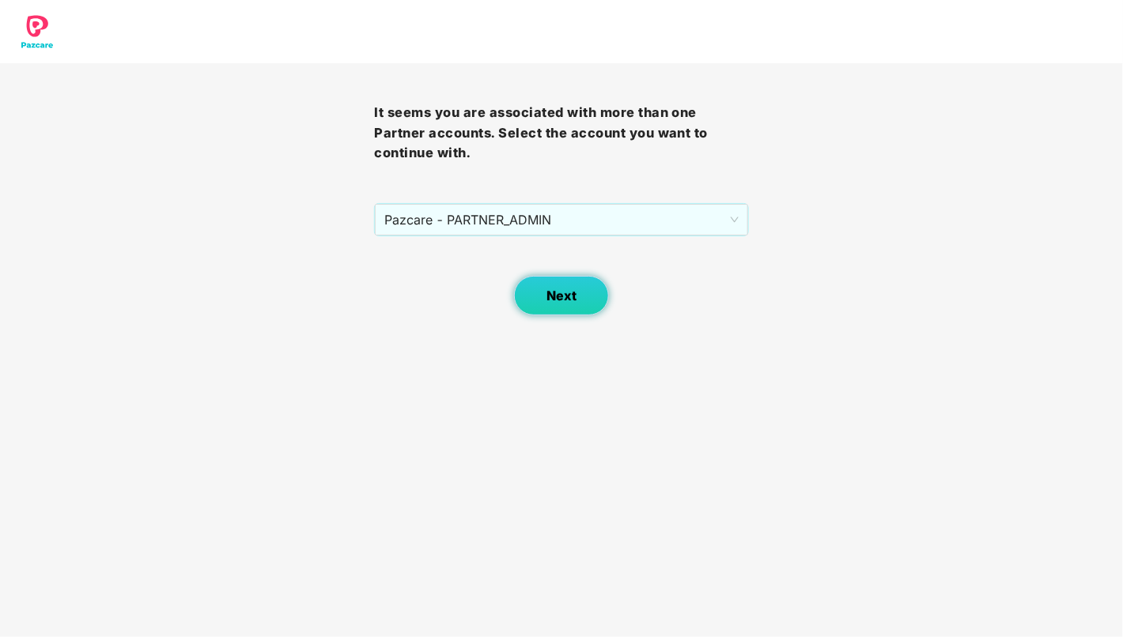
click at [578, 295] on button "Next" at bounding box center [561, 296] width 95 height 40
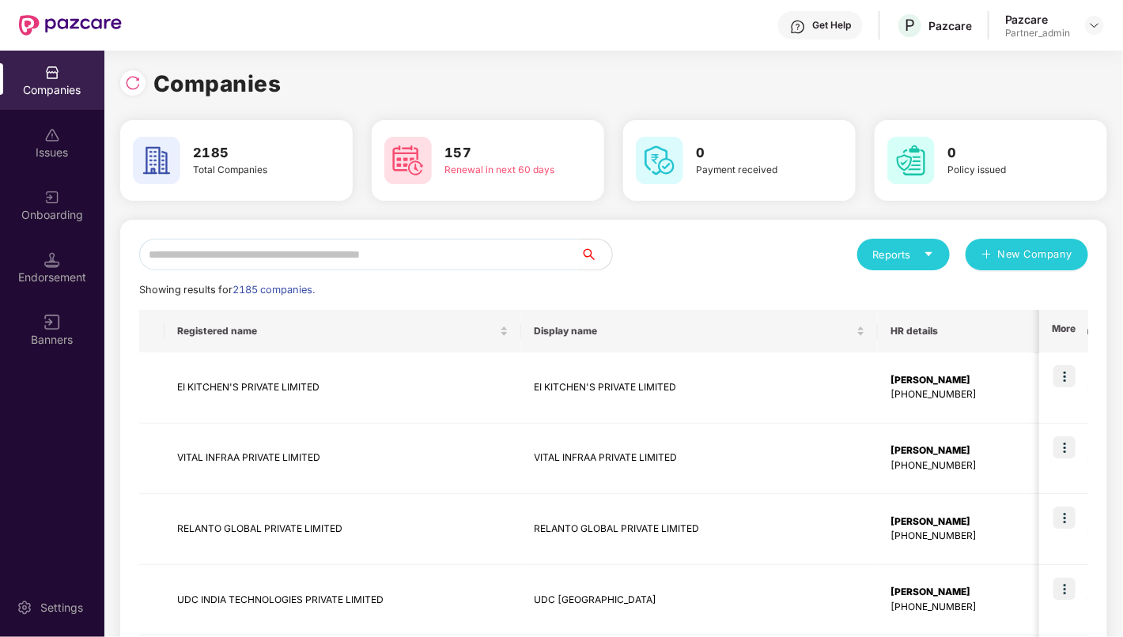
click at [479, 254] on input "text" at bounding box center [359, 255] width 441 height 32
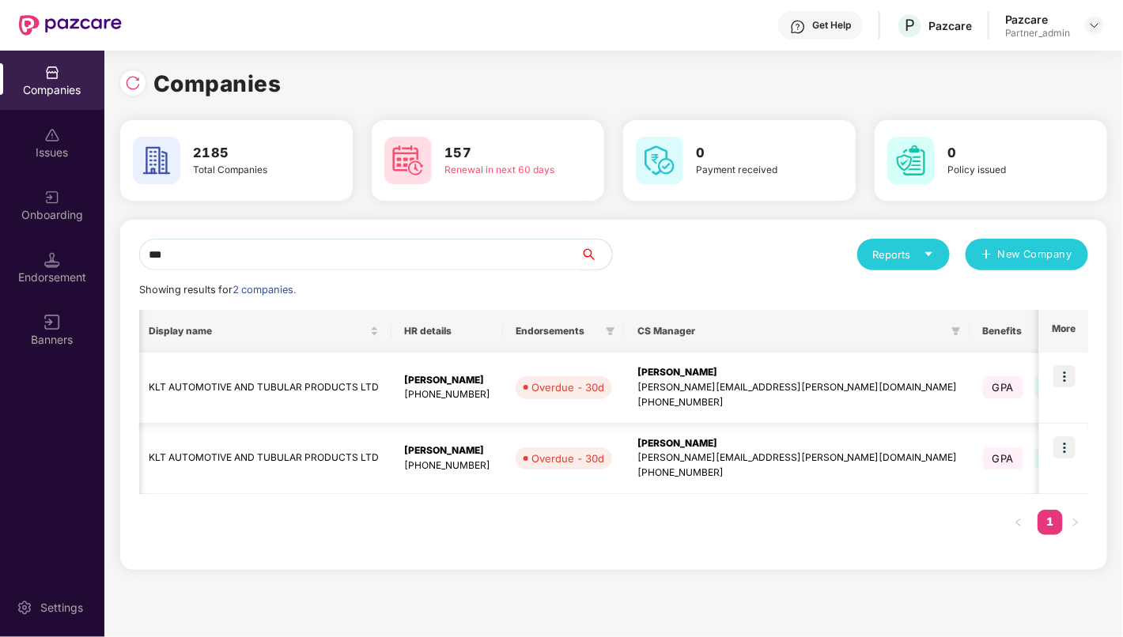
scroll to position [0, 285]
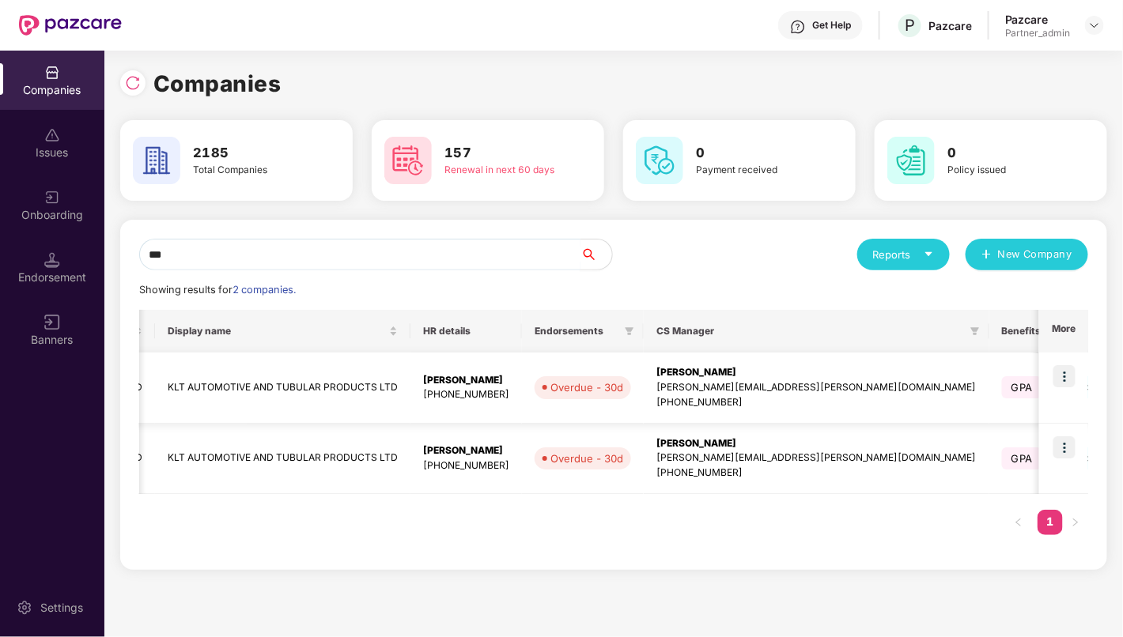
type input "***"
click at [1065, 380] on img at bounding box center [1065, 376] width 22 height 22
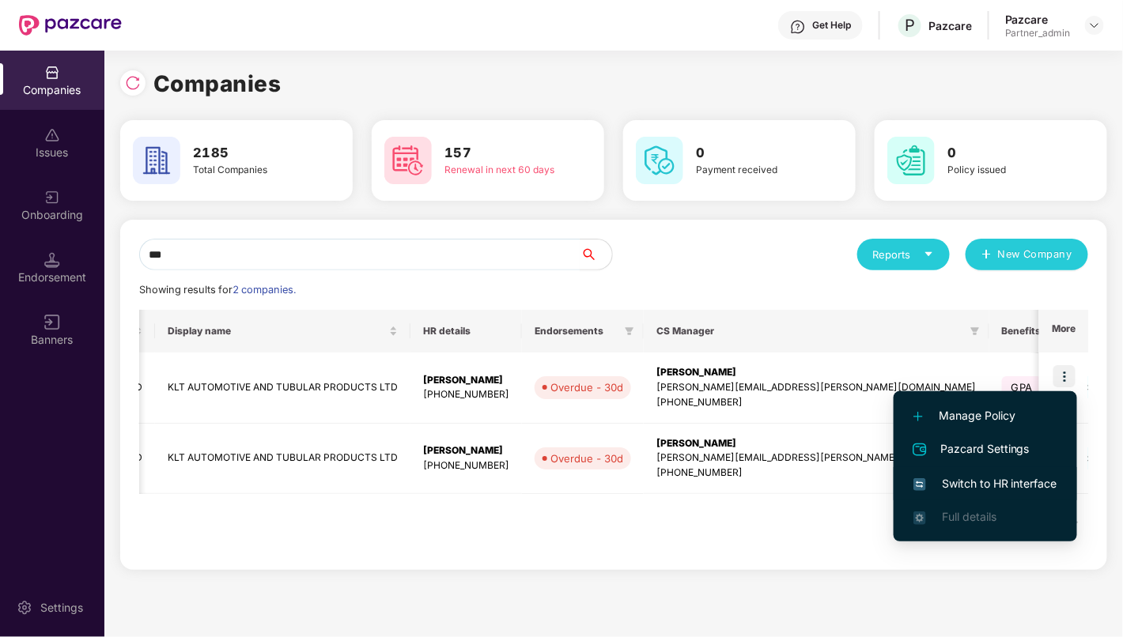
click at [1010, 483] on span "Switch to HR interface" at bounding box center [986, 483] width 144 height 17
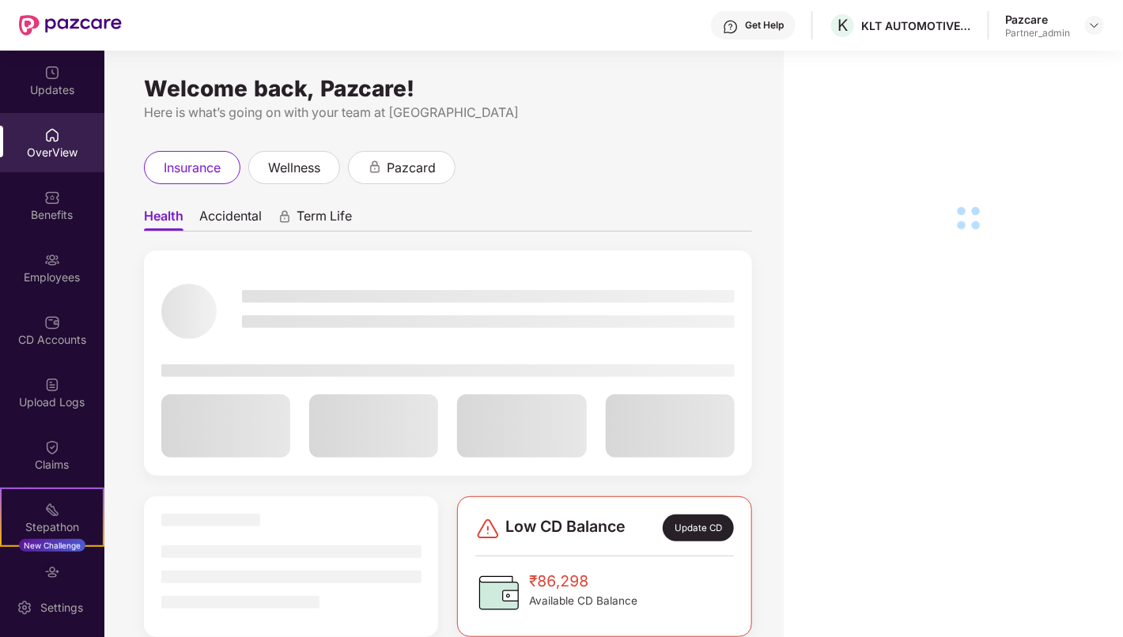
scroll to position [96, 0]
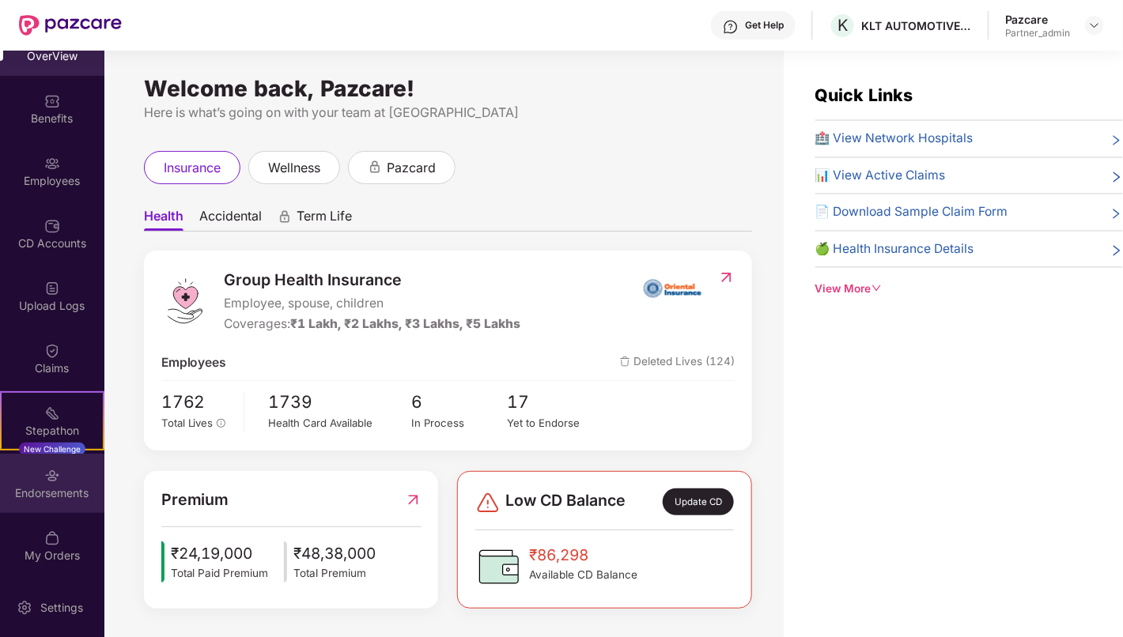
click at [35, 469] on div "Endorsements" at bounding box center [52, 483] width 104 height 59
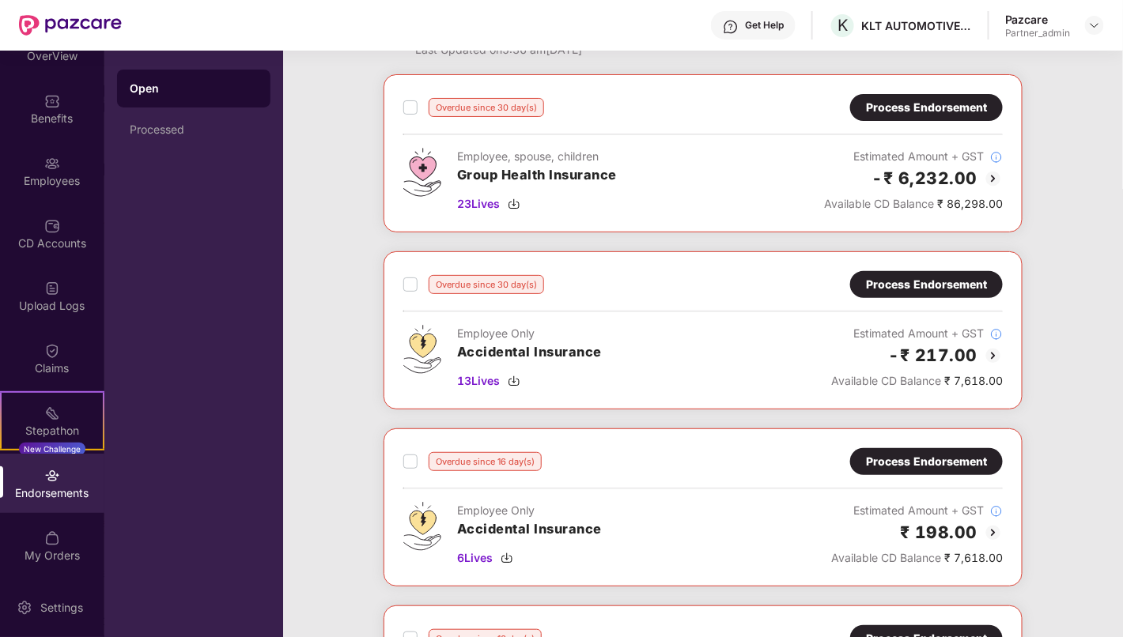
scroll to position [0, 0]
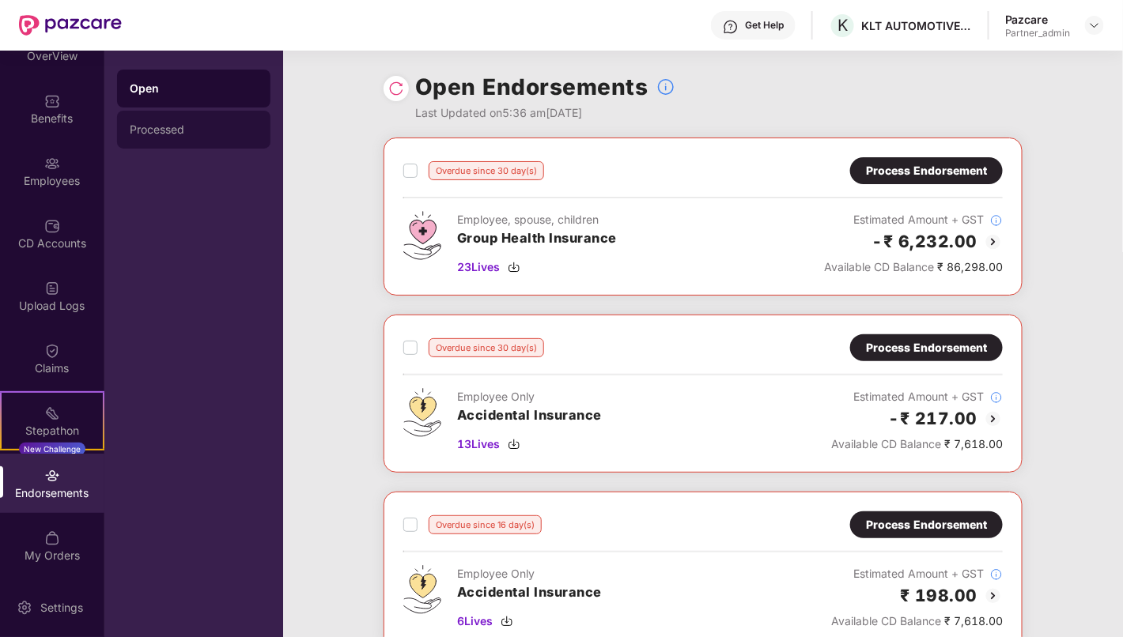
click at [159, 141] on div "Processed" at bounding box center [193, 130] width 153 height 38
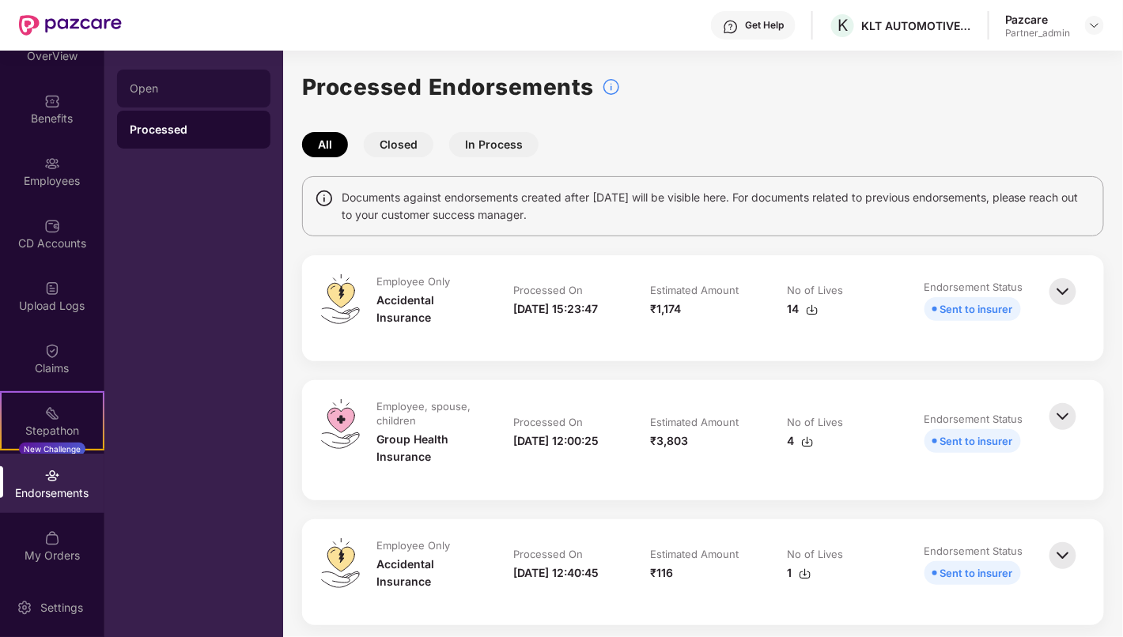
click at [199, 96] on div "Open" at bounding box center [193, 89] width 153 height 38
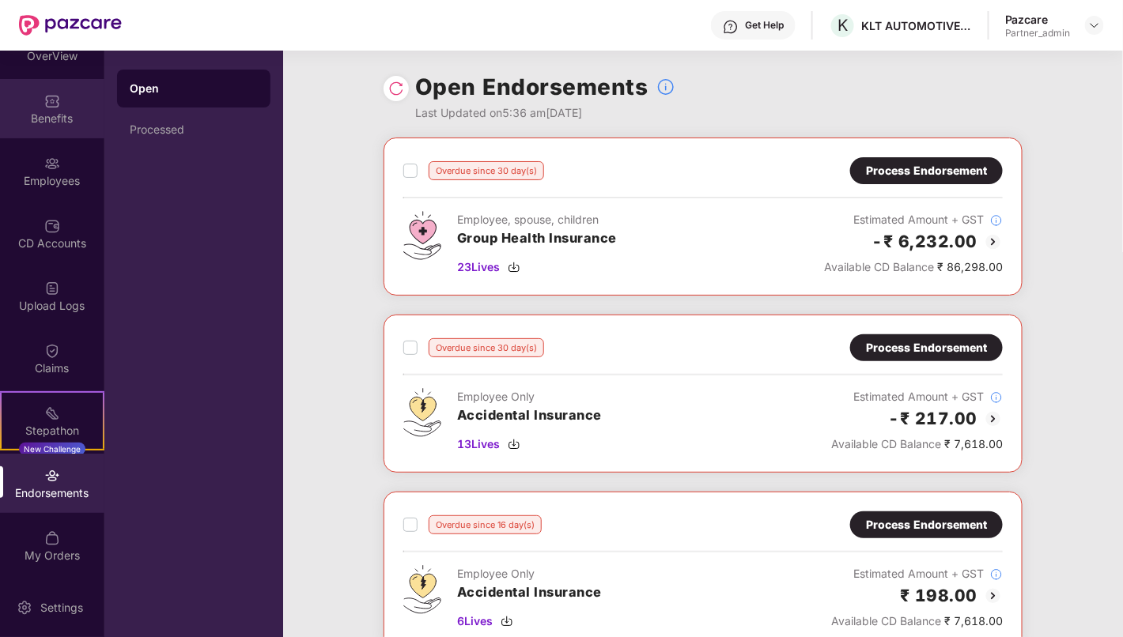
click at [41, 122] on div "Benefits" at bounding box center [52, 119] width 104 height 16
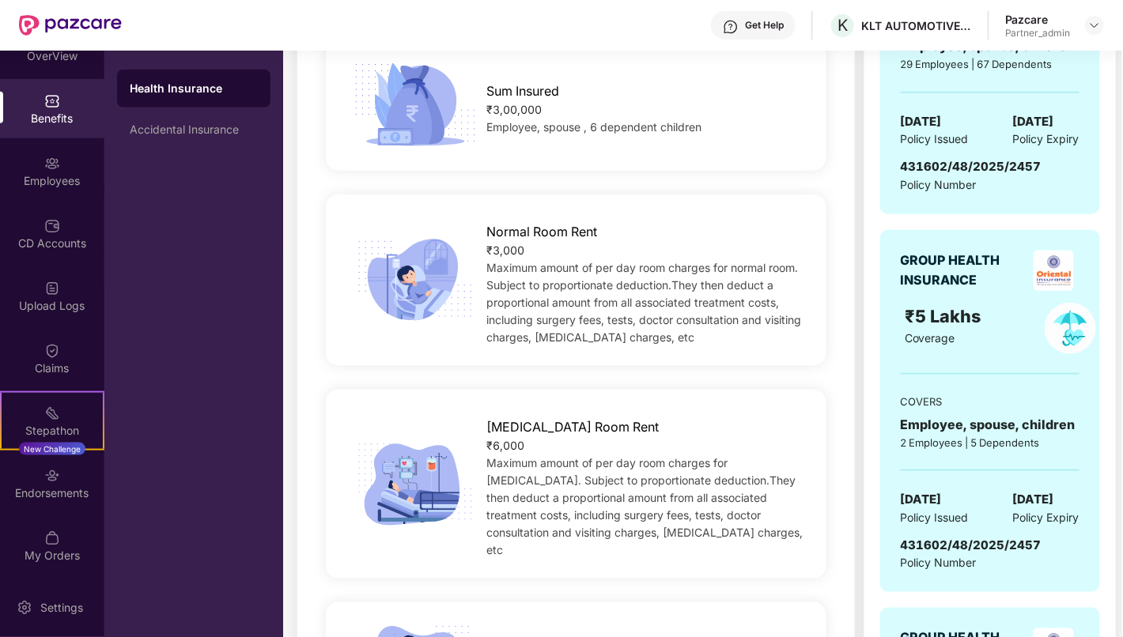
scroll to position [438, 0]
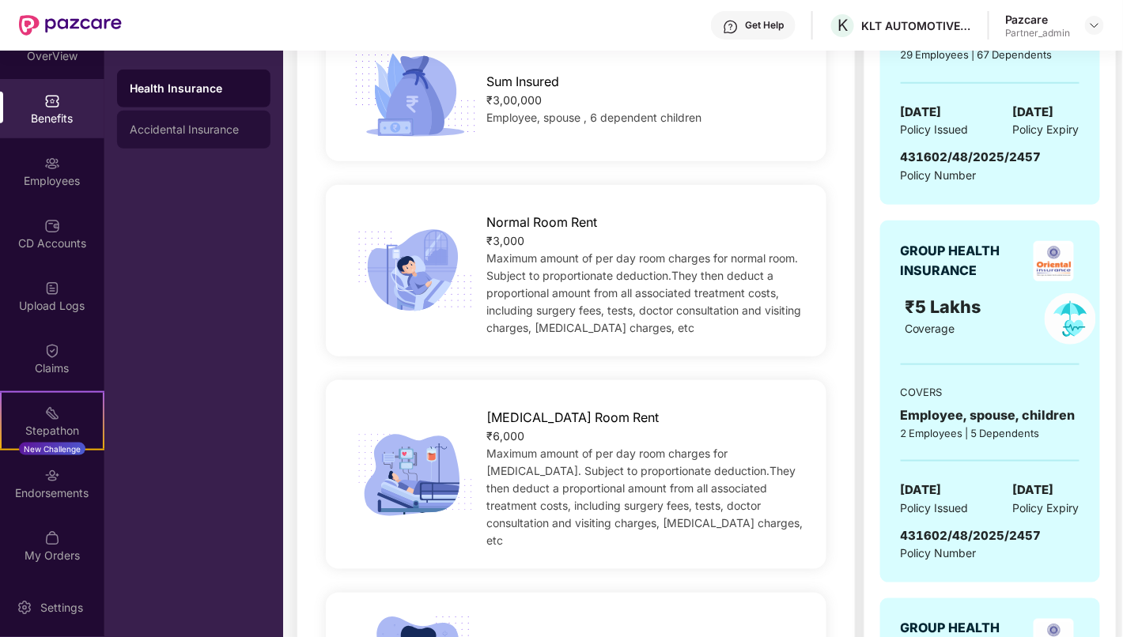
click at [235, 131] on div "Accidental Insurance" at bounding box center [194, 129] width 128 height 13
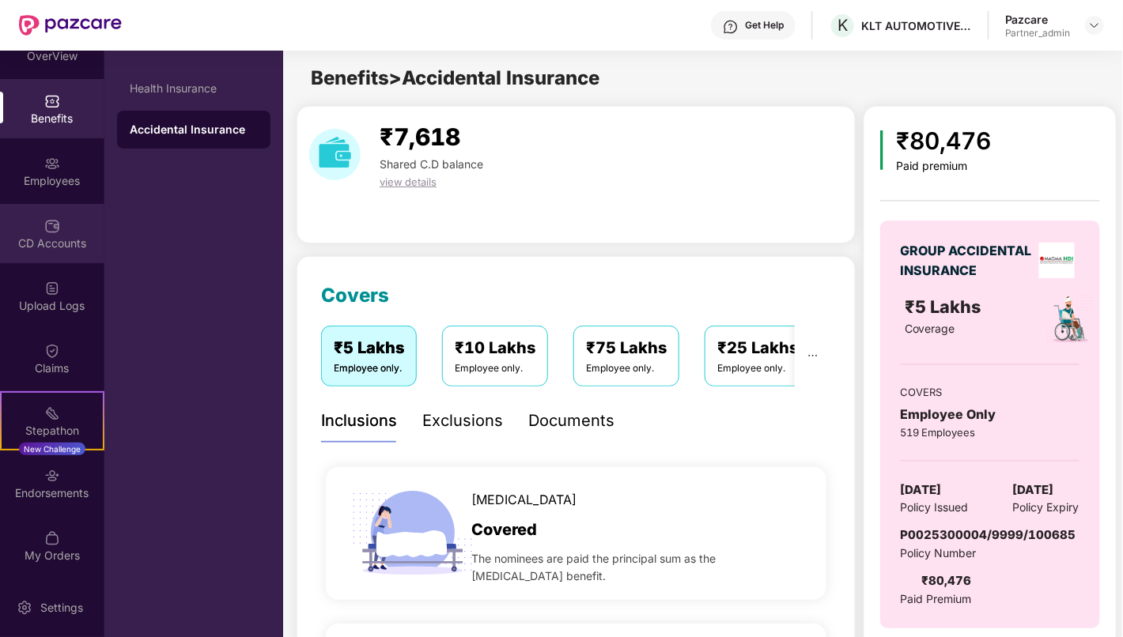
scroll to position [0, 0]
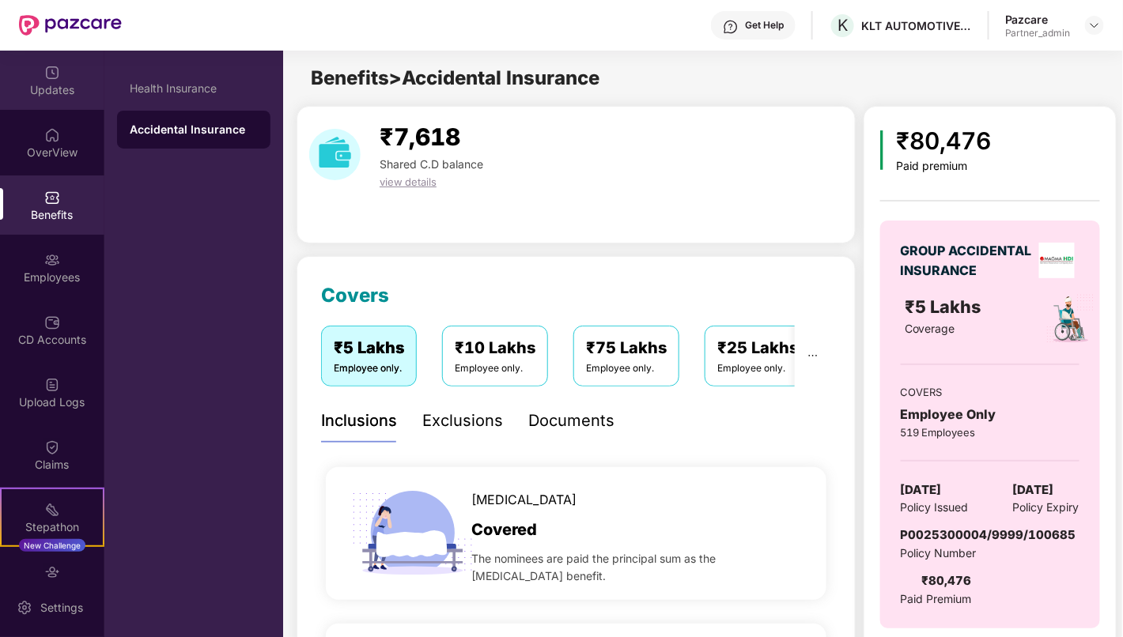
click at [45, 93] on div "Updates" at bounding box center [52, 90] width 104 height 16
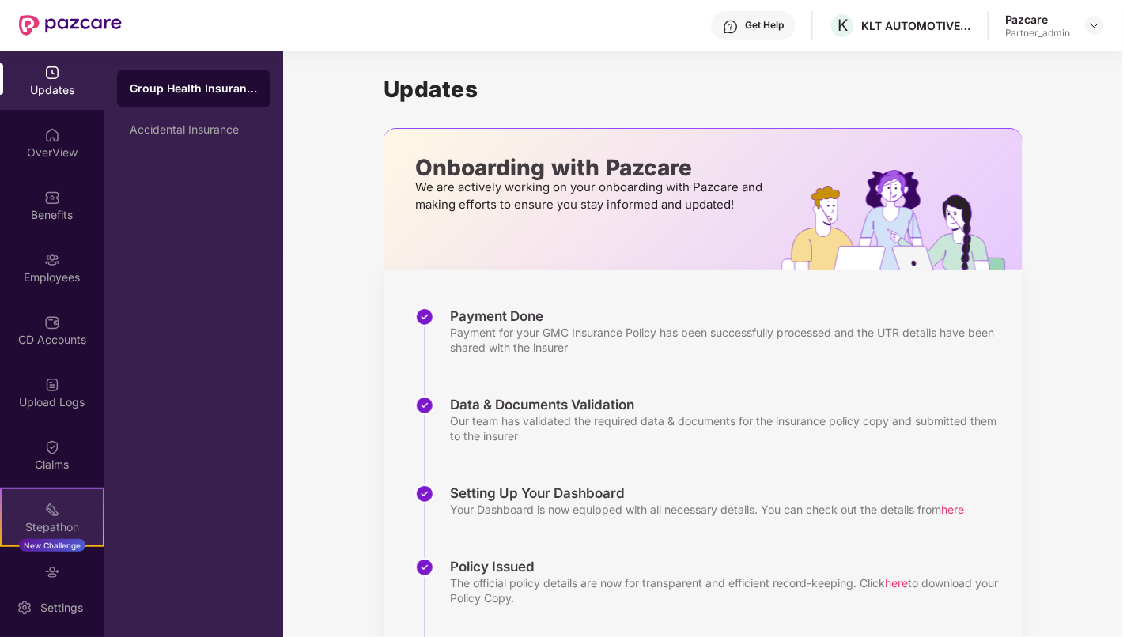
scroll to position [96, 0]
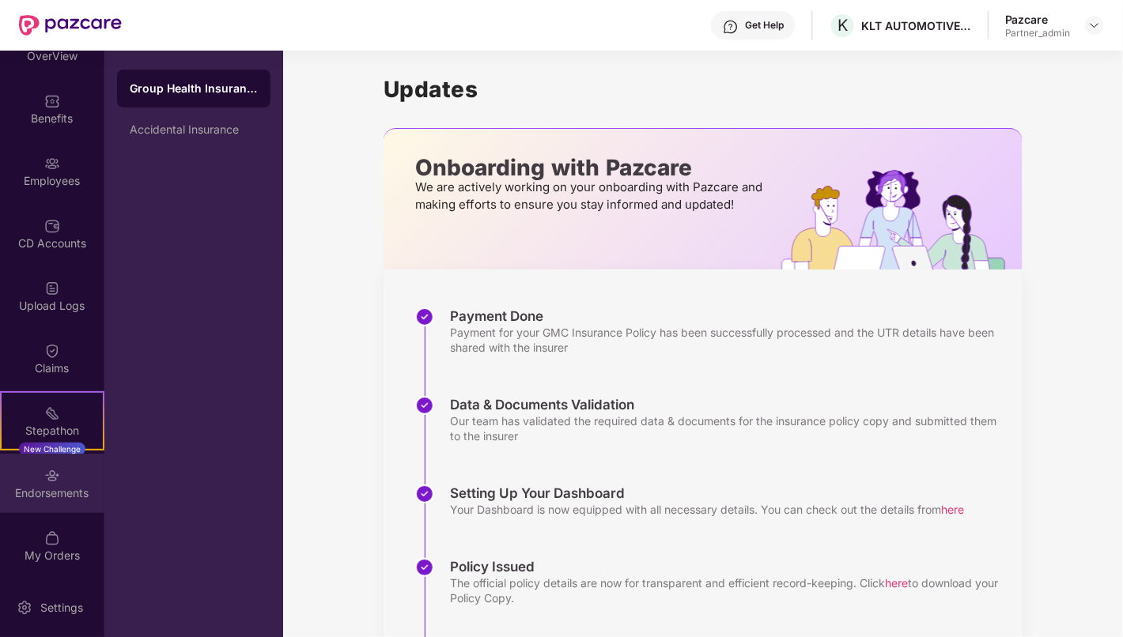
click at [44, 482] on img at bounding box center [52, 476] width 16 height 16
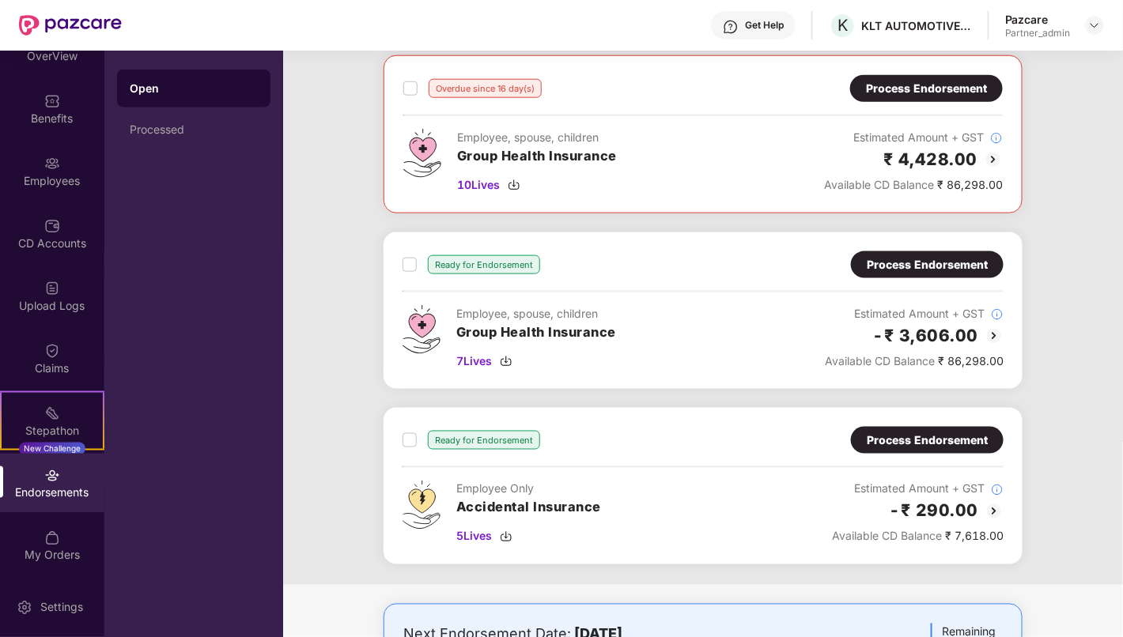
scroll to position [0, 0]
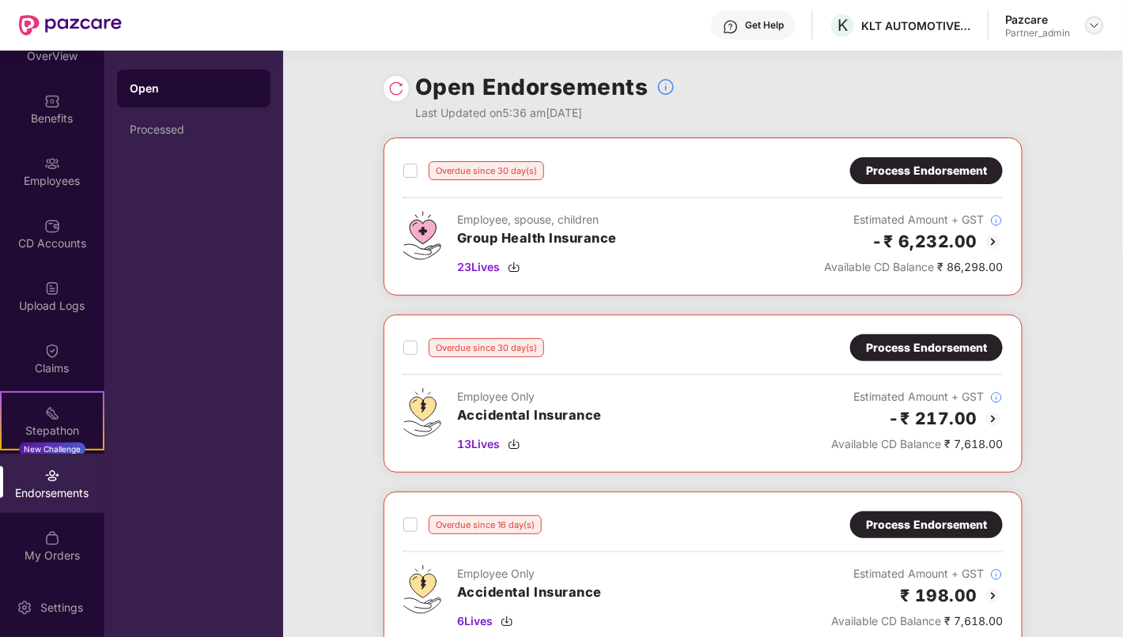
click at [1097, 33] on div at bounding box center [1094, 25] width 19 height 19
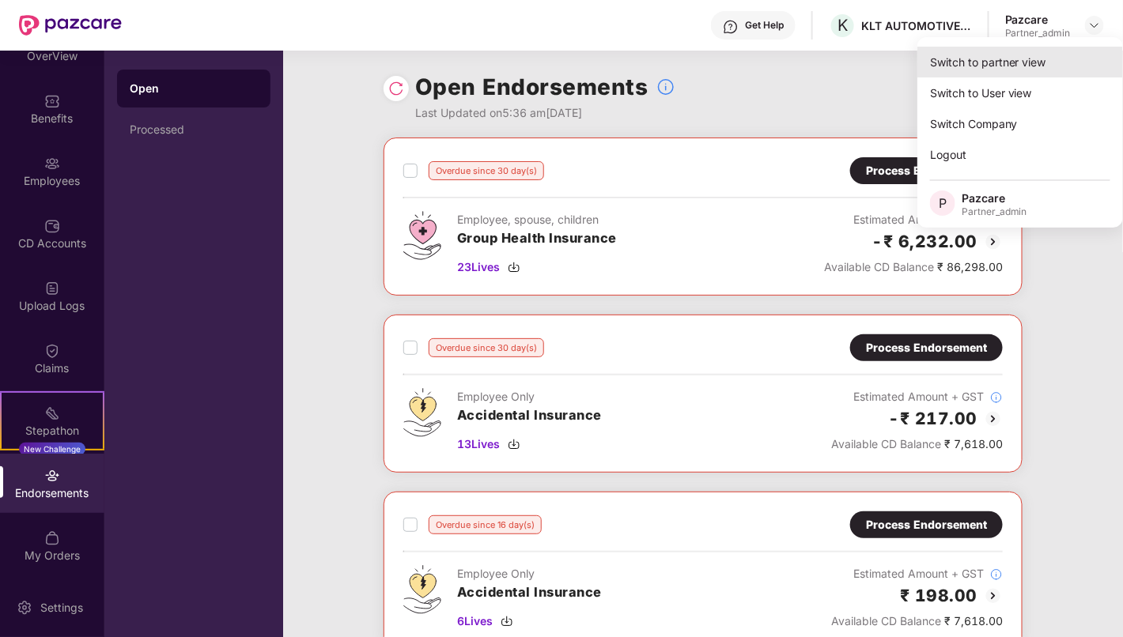
click at [997, 60] on div "Switch to partner view" at bounding box center [1020, 62] width 206 height 31
